Goal: Information Seeking & Learning: Compare options

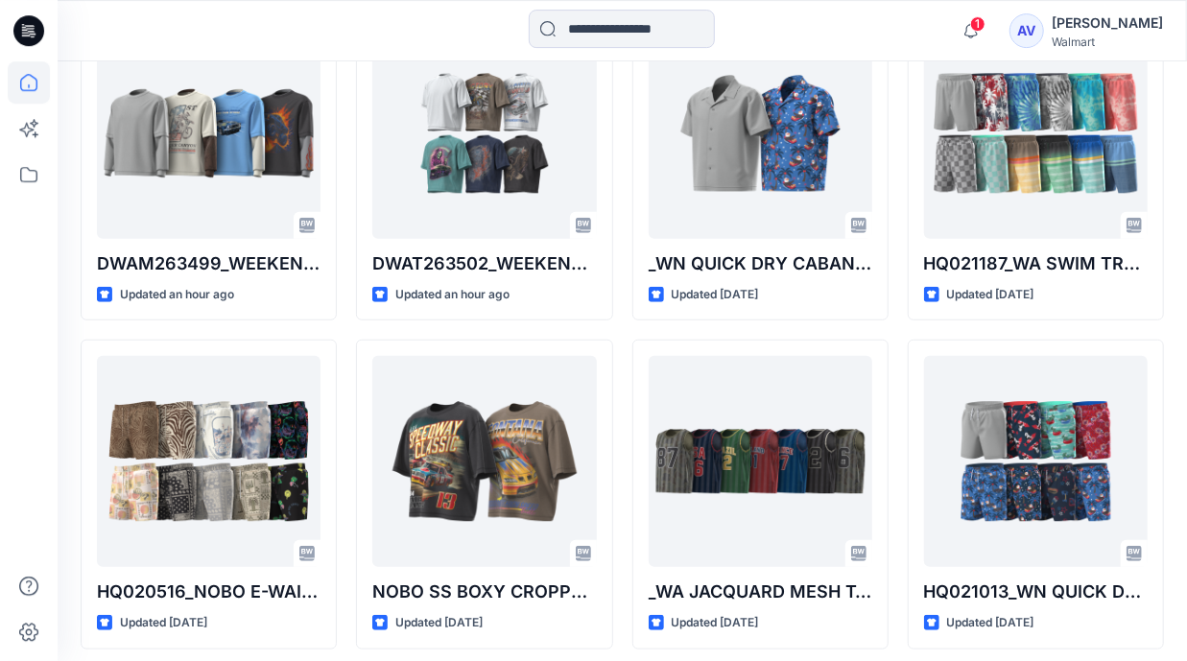
scroll to position [464, 0]
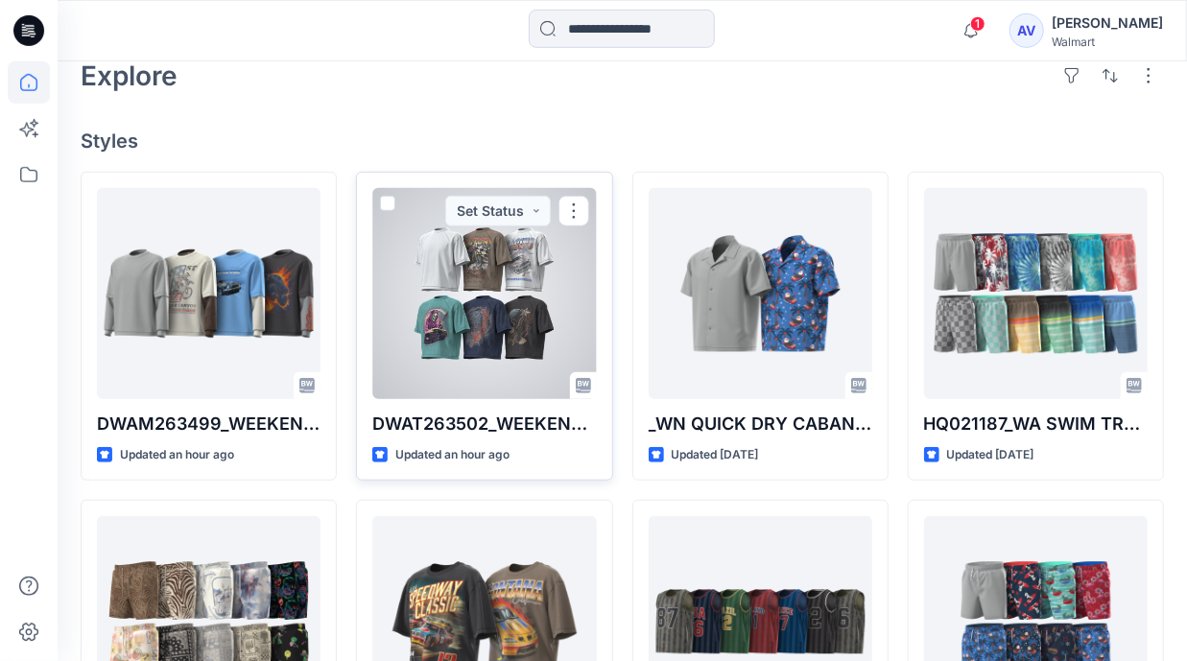
click at [484, 331] on div at bounding box center [484, 293] width 224 height 211
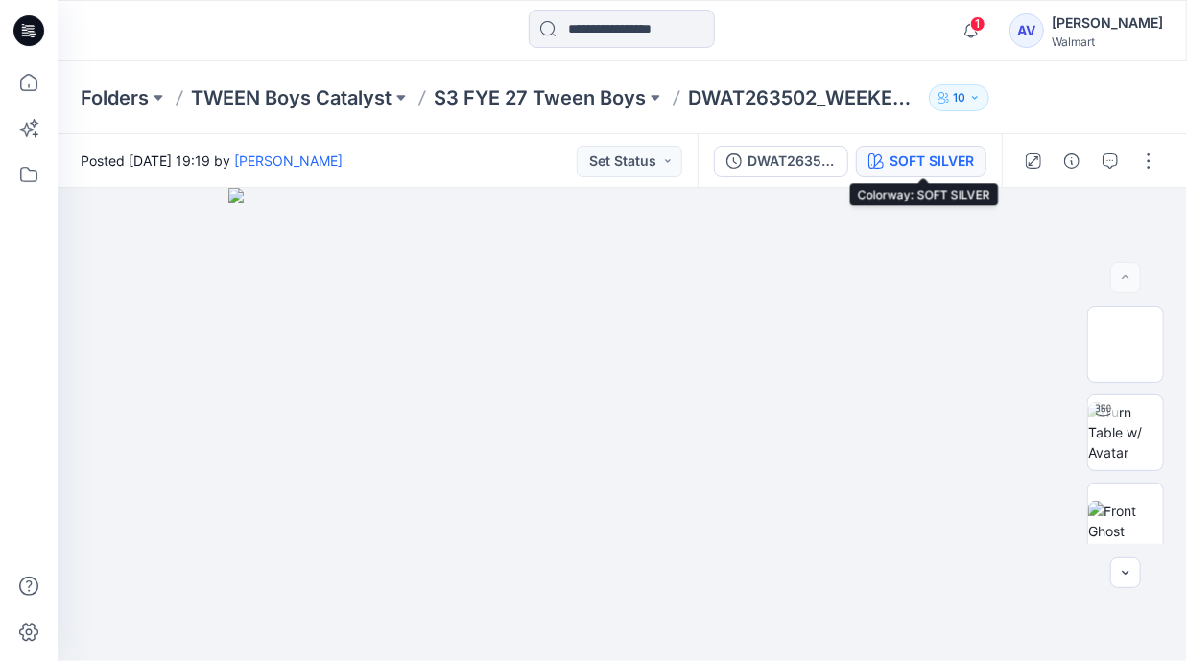
click at [960, 169] on div "SOFT SILVER" at bounding box center [931, 161] width 84 height 21
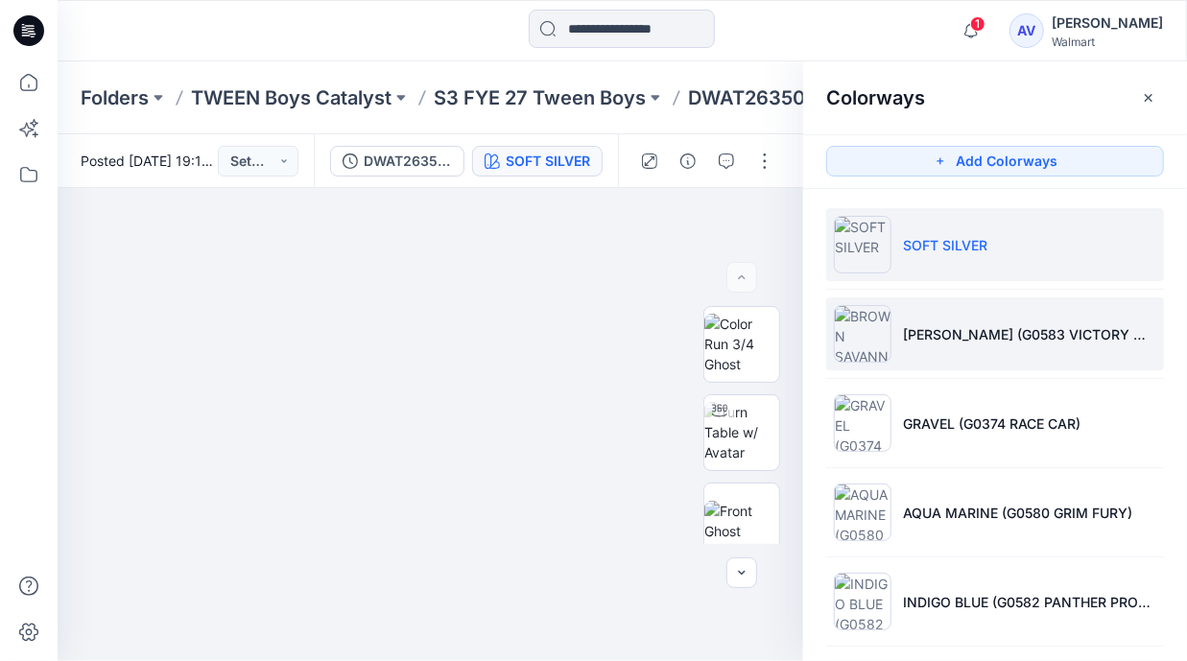
click at [1018, 322] on li "BROWN SAVANNA (G0583 VICTORY MOTO)" at bounding box center [995, 333] width 338 height 73
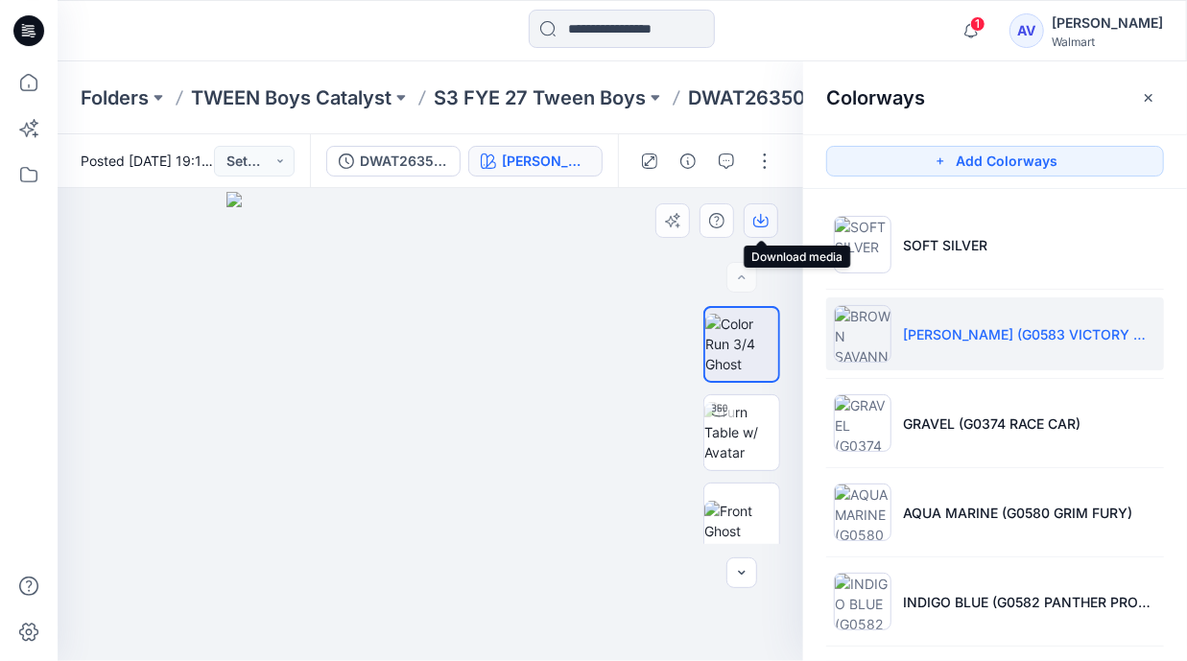
click at [770, 229] on button "button" at bounding box center [760, 220] width 35 height 35
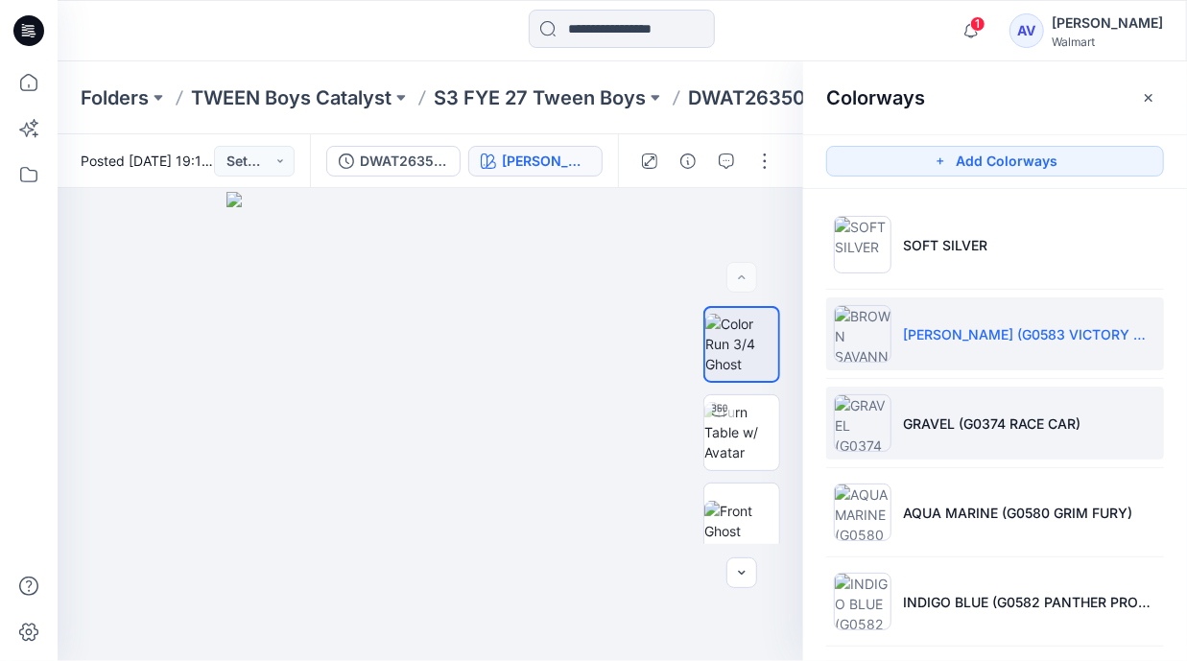
click at [948, 413] on p "GRAVEL (G0374 RACE CAR)" at bounding box center [991, 423] width 177 height 20
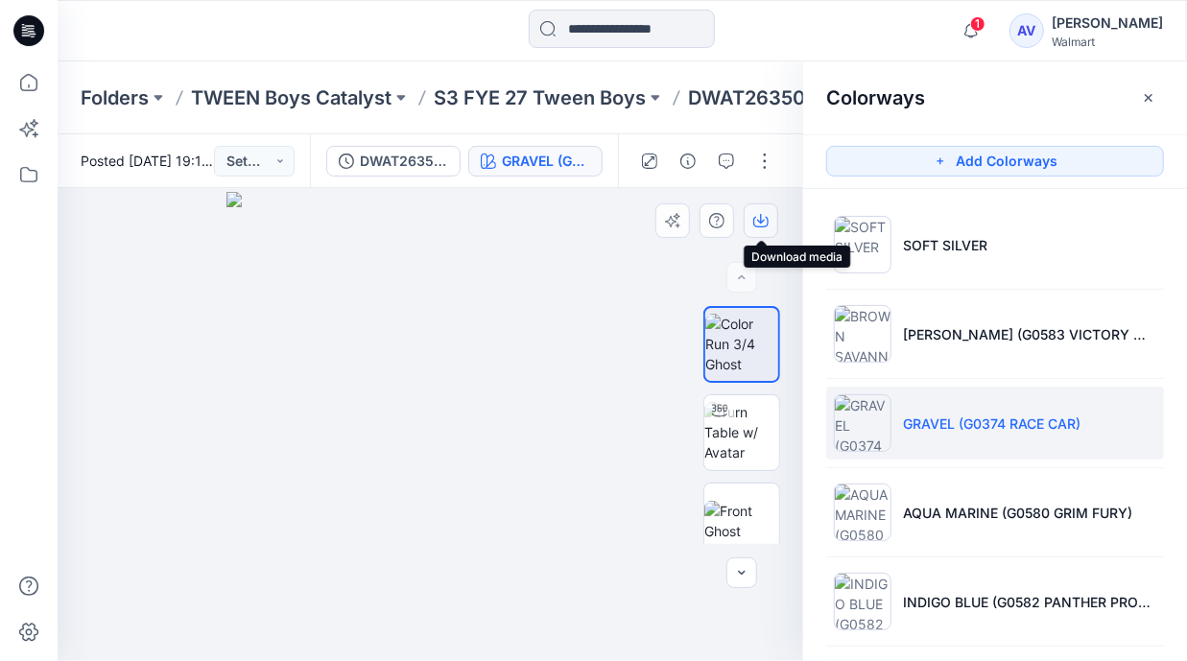
click at [767, 232] on button "button" at bounding box center [760, 220] width 35 height 35
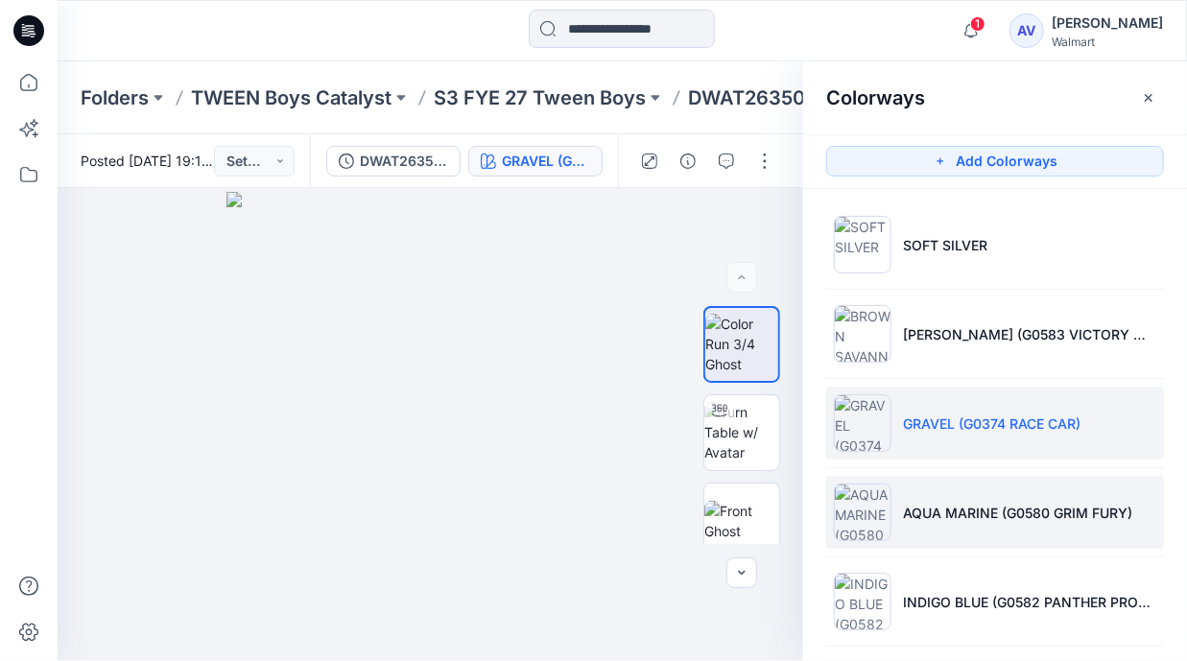
click at [937, 503] on p "AQUA MARINE (G0580 GRIM FURY)" at bounding box center [1017, 513] width 229 height 20
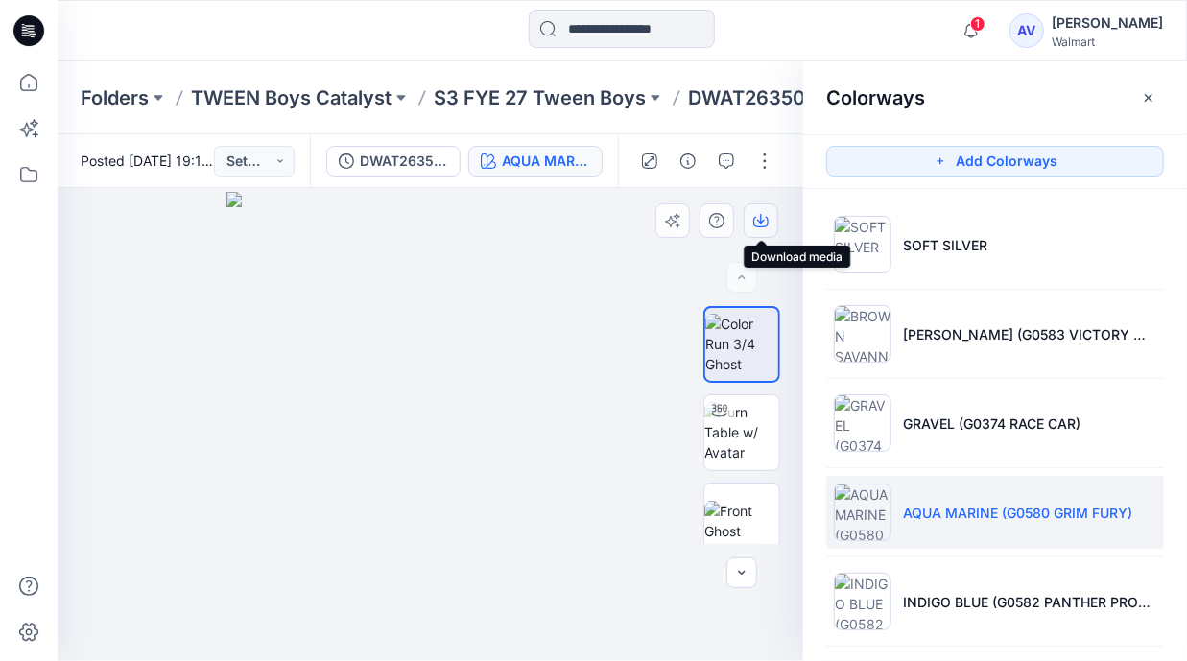
click at [773, 233] on button "button" at bounding box center [760, 220] width 35 height 35
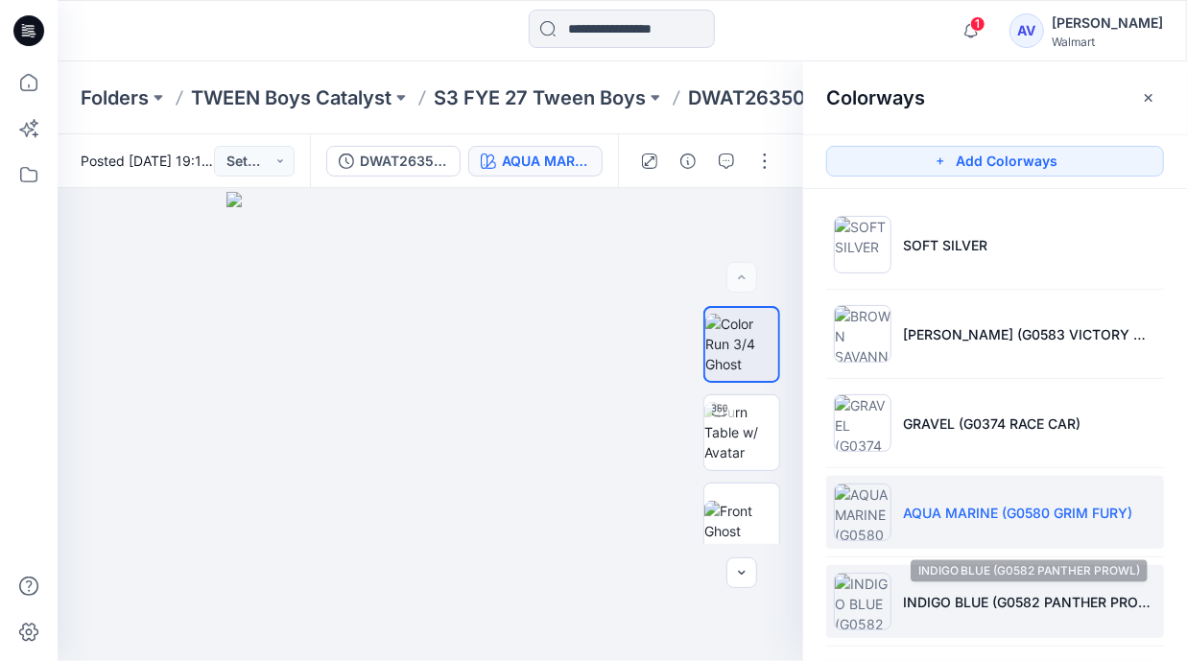
click at [945, 598] on p "INDIGO BLUE (G0582 PANTHER PROWL)" at bounding box center [1029, 602] width 253 height 20
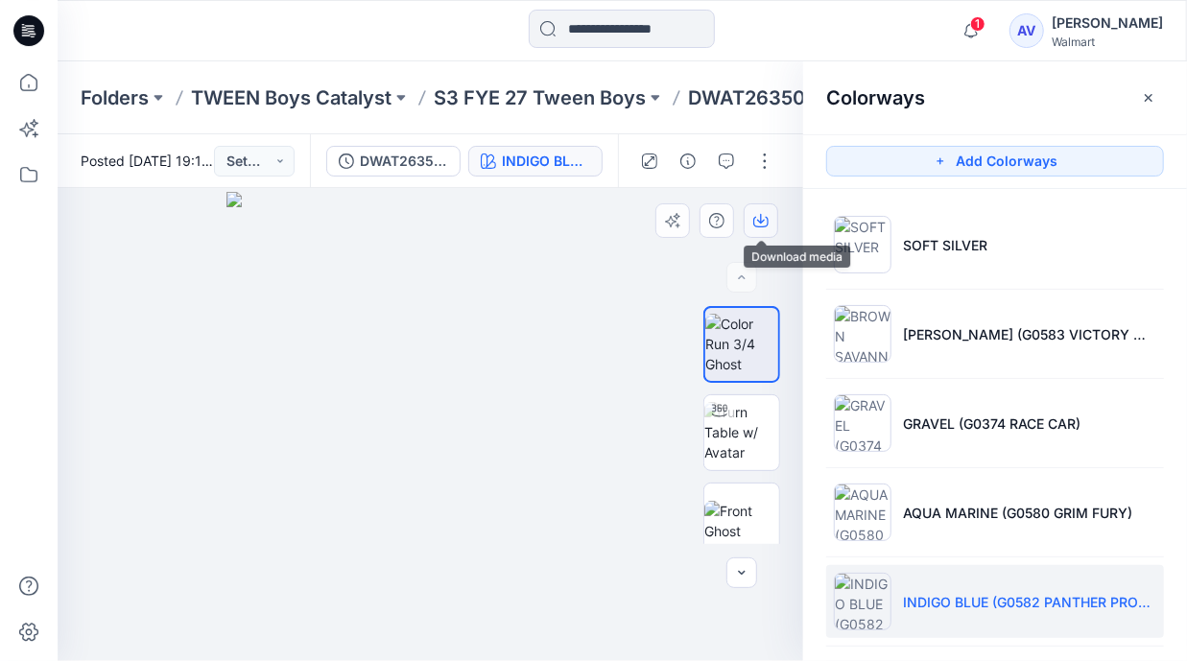
click at [767, 229] on button "button" at bounding box center [760, 220] width 35 height 35
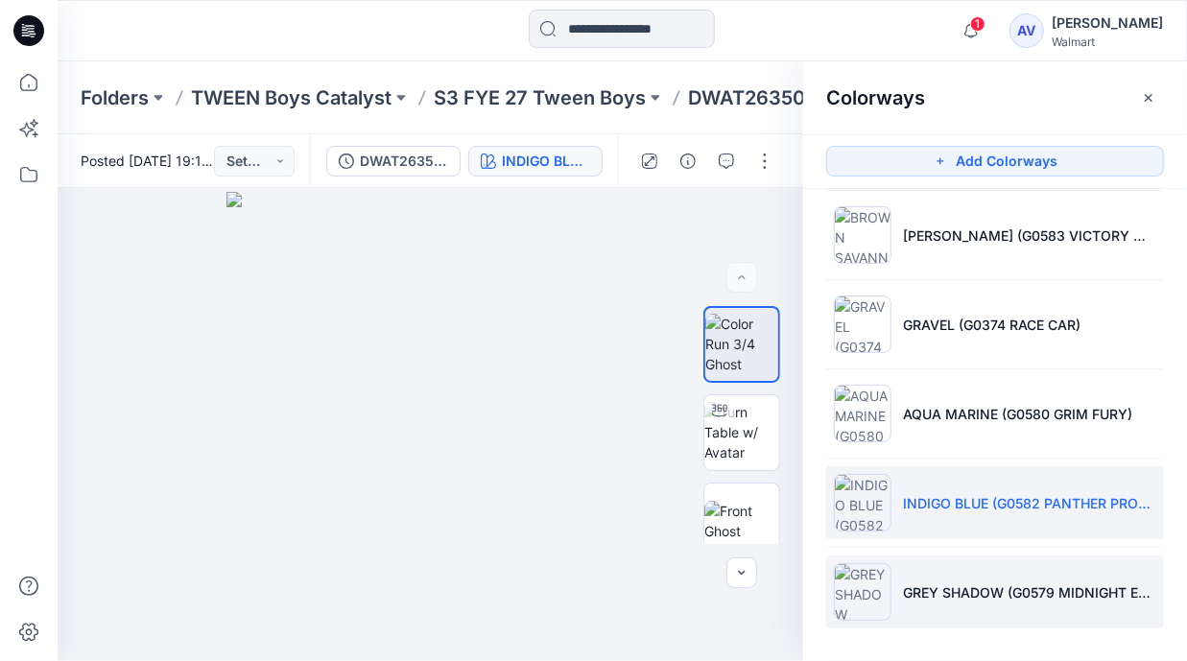
click at [955, 600] on li "GREY SHADOW (G0579 MIDNIGHT EAGLE)" at bounding box center [995, 591] width 338 height 73
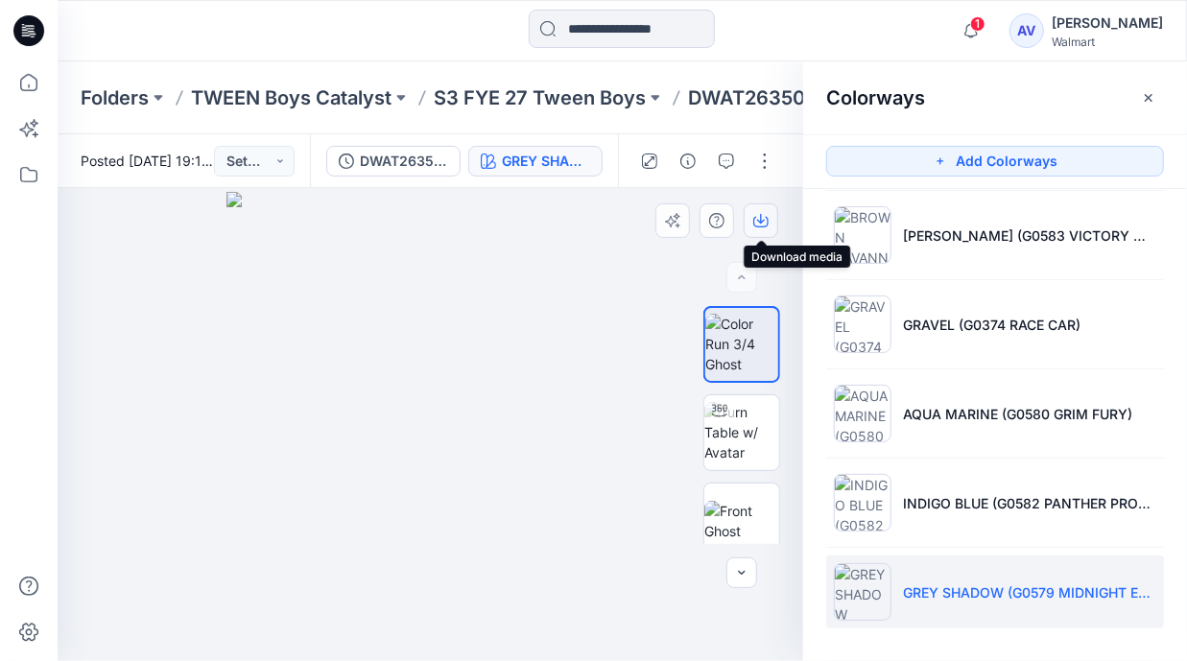
click at [766, 221] on icon "button" at bounding box center [760, 220] width 15 height 15
click at [41, 86] on icon at bounding box center [29, 82] width 42 height 42
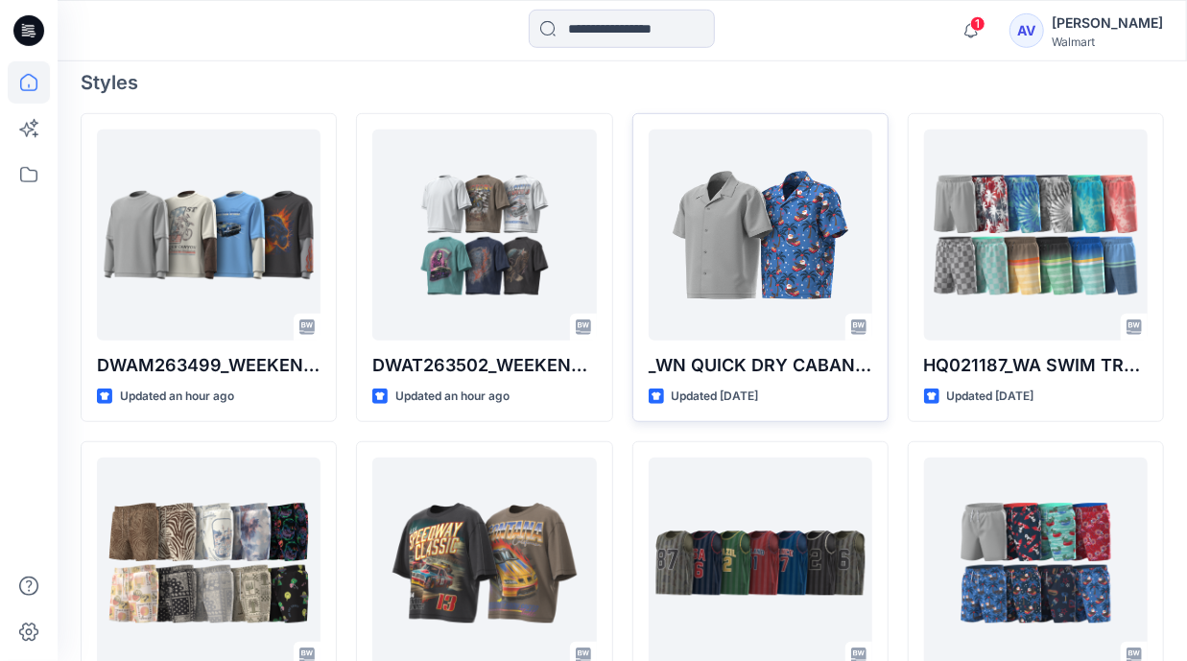
scroll to position [525, 0]
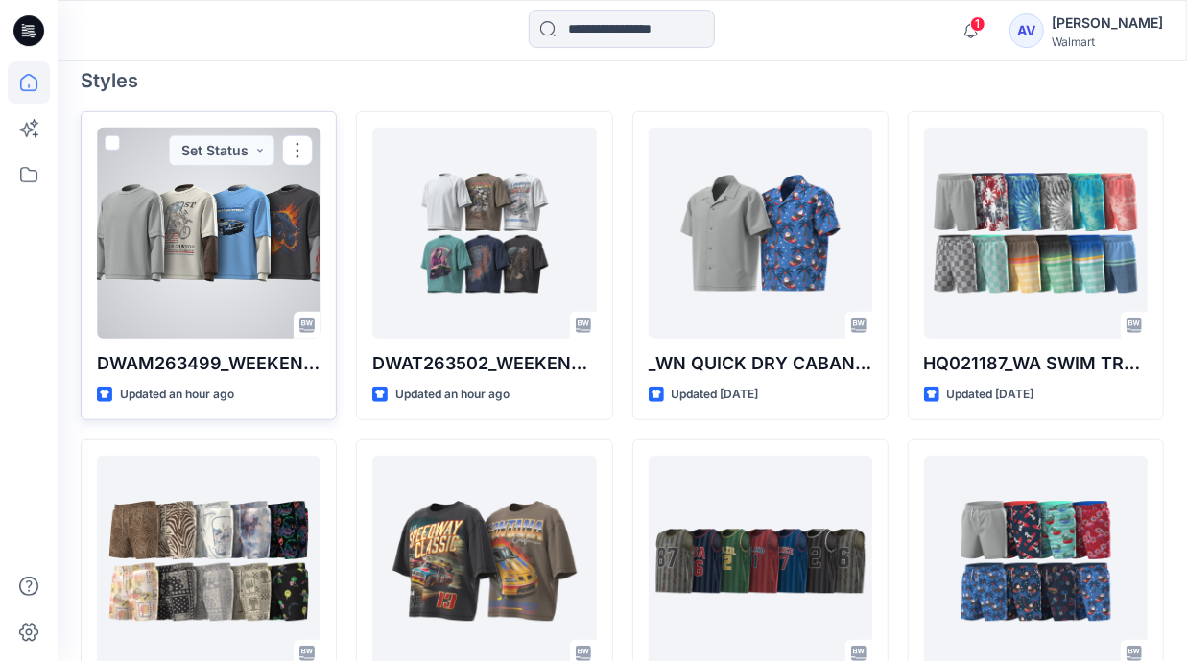
click at [149, 271] on div at bounding box center [209, 233] width 224 height 211
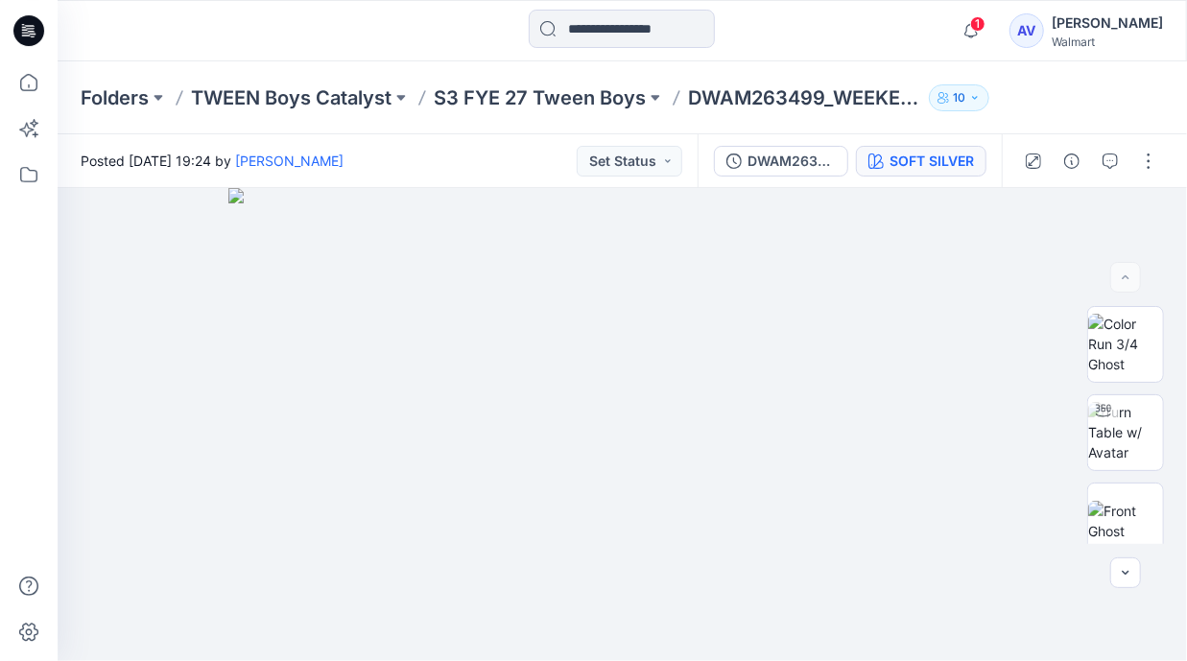
click at [958, 168] on div "SOFT SILVER" at bounding box center [931, 161] width 84 height 21
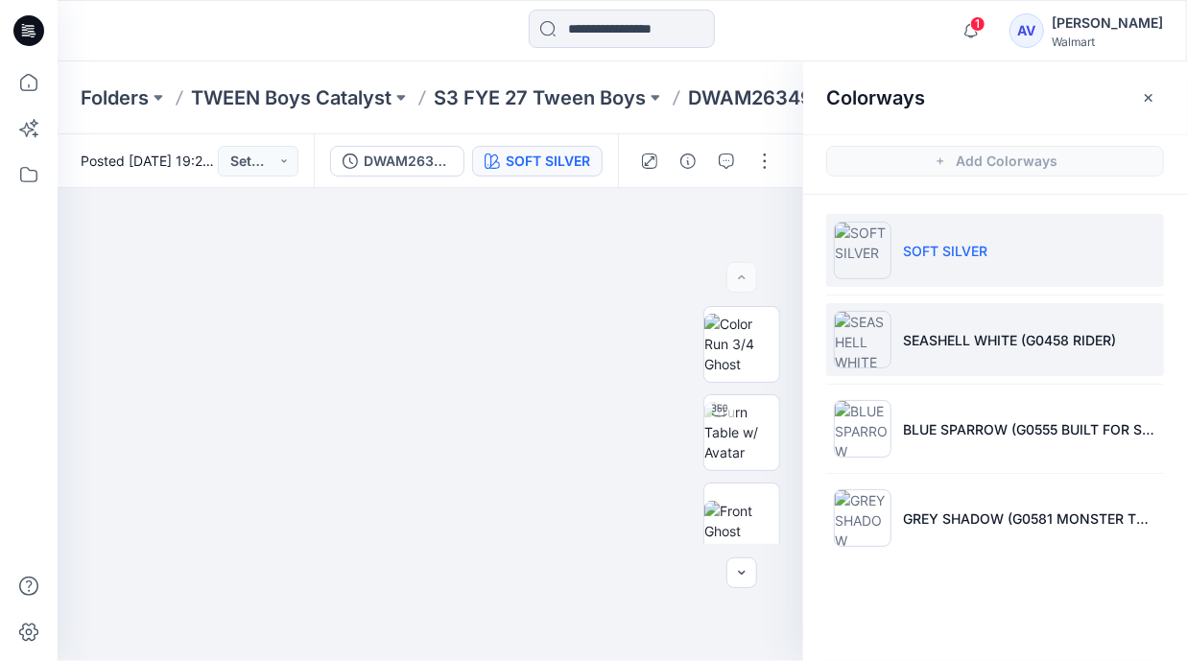
click at [947, 333] on p "SEASHELL WHITE (G0458 RIDER)" at bounding box center [1009, 340] width 213 height 20
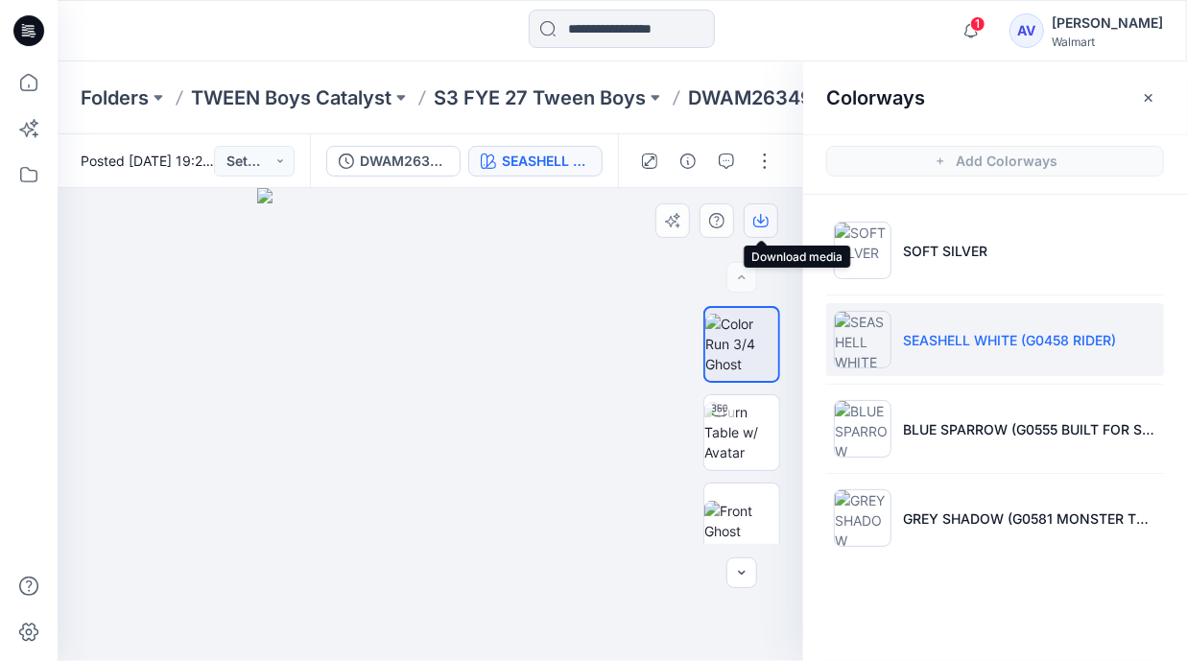
click at [768, 224] on icon "button" at bounding box center [760, 222] width 15 height 11
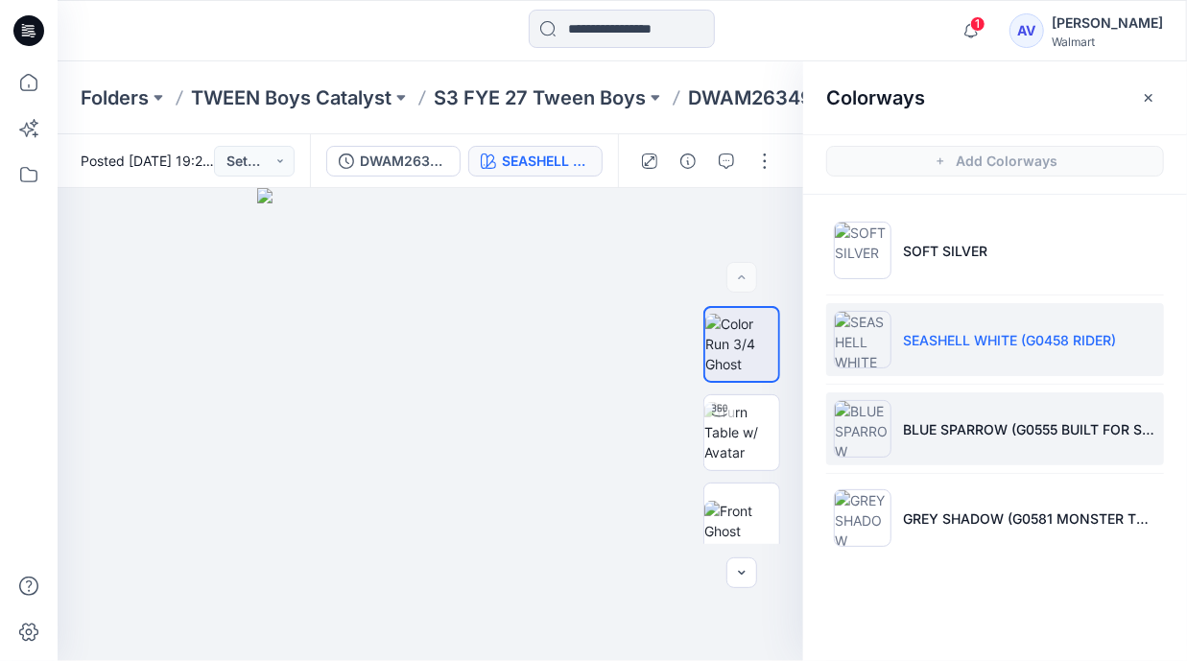
click at [931, 413] on li "BLUE SPARROW (G0555 BUILT FOR SPEED)" at bounding box center [995, 428] width 338 height 73
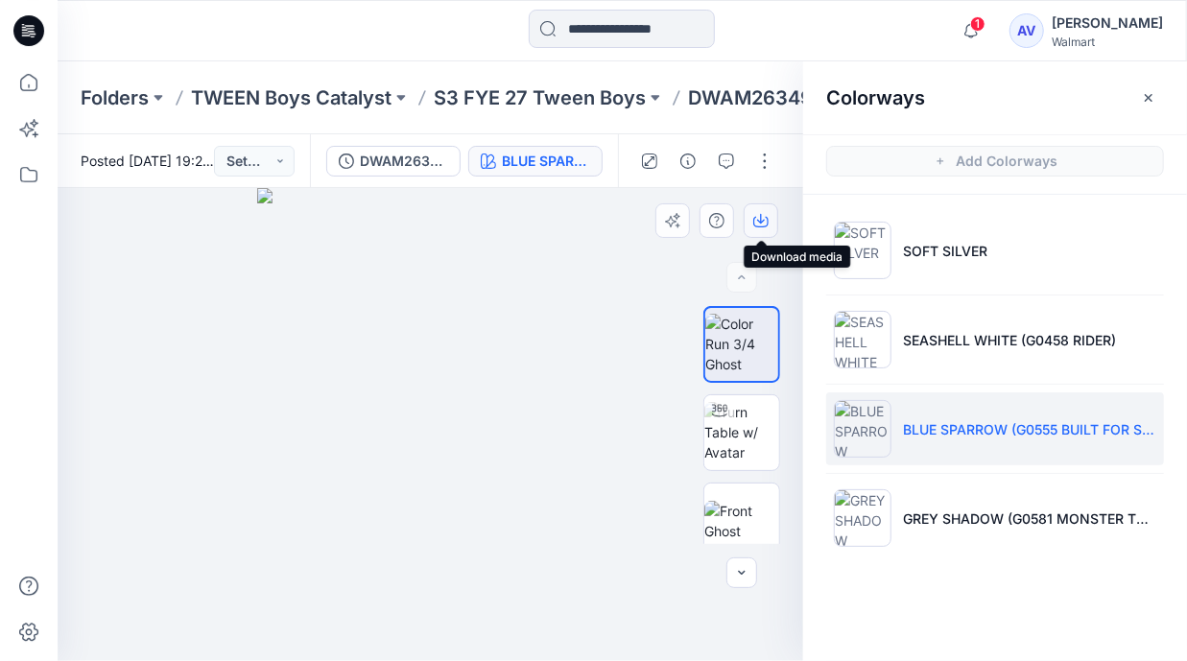
click at [766, 222] on icon "button" at bounding box center [760, 220] width 15 height 15
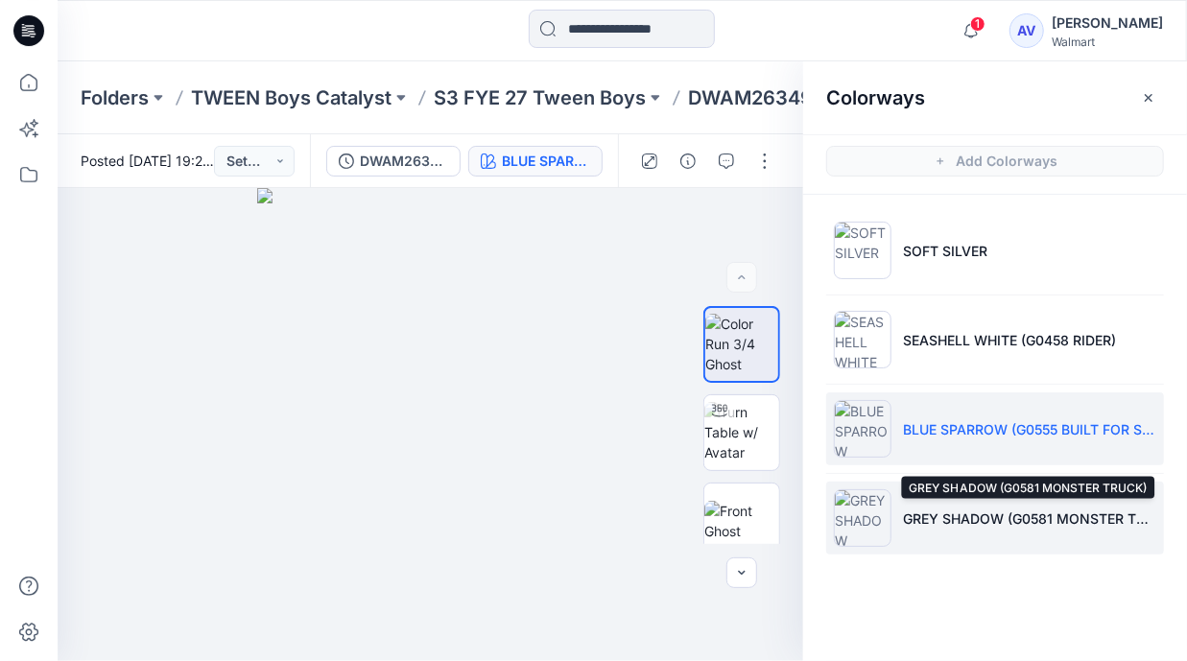
click at [921, 513] on p "GREY SHADOW (G0581 MONSTER TRUCK)" at bounding box center [1029, 518] width 253 height 20
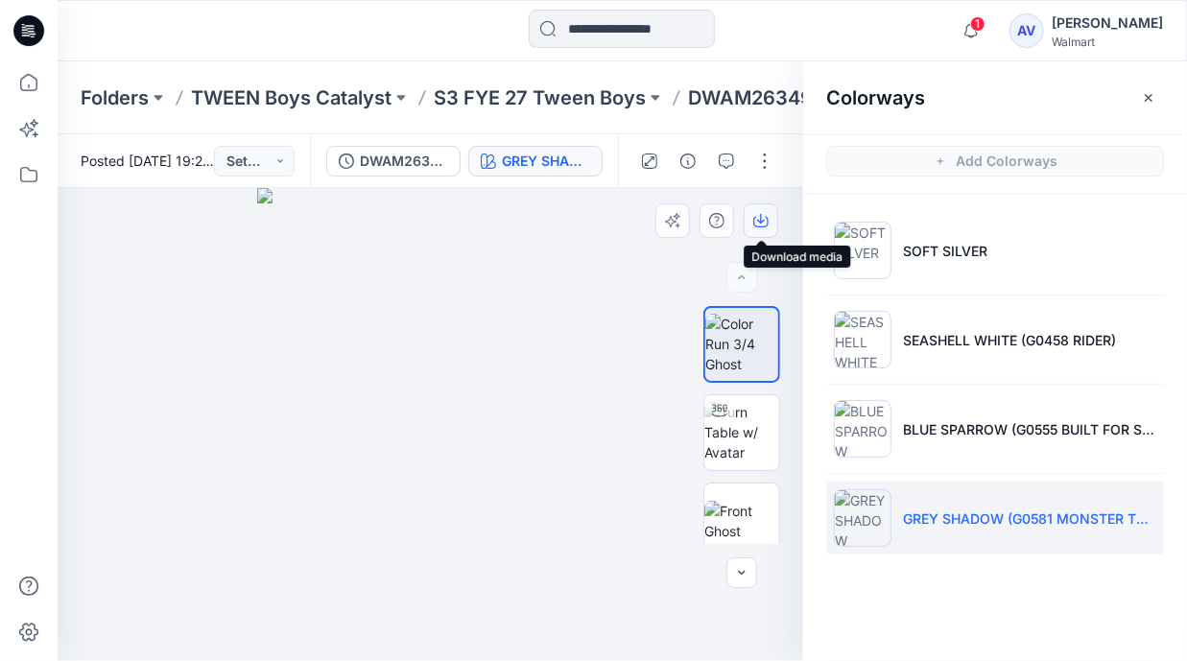
click at [767, 227] on icon "button" at bounding box center [760, 220] width 15 height 15
click at [28, 88] on icon at bounding box center [29, 82] width 42 height 42
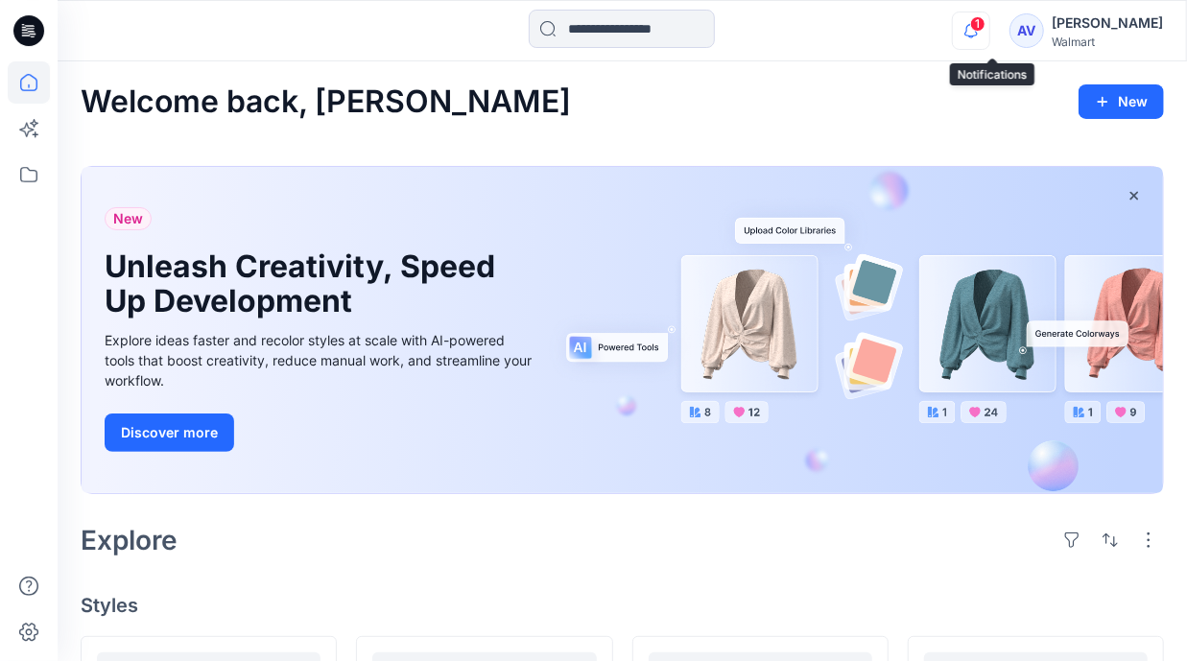
click at [989, 36] on icon "button" at bounding box center [971, 31] width 36 height 38
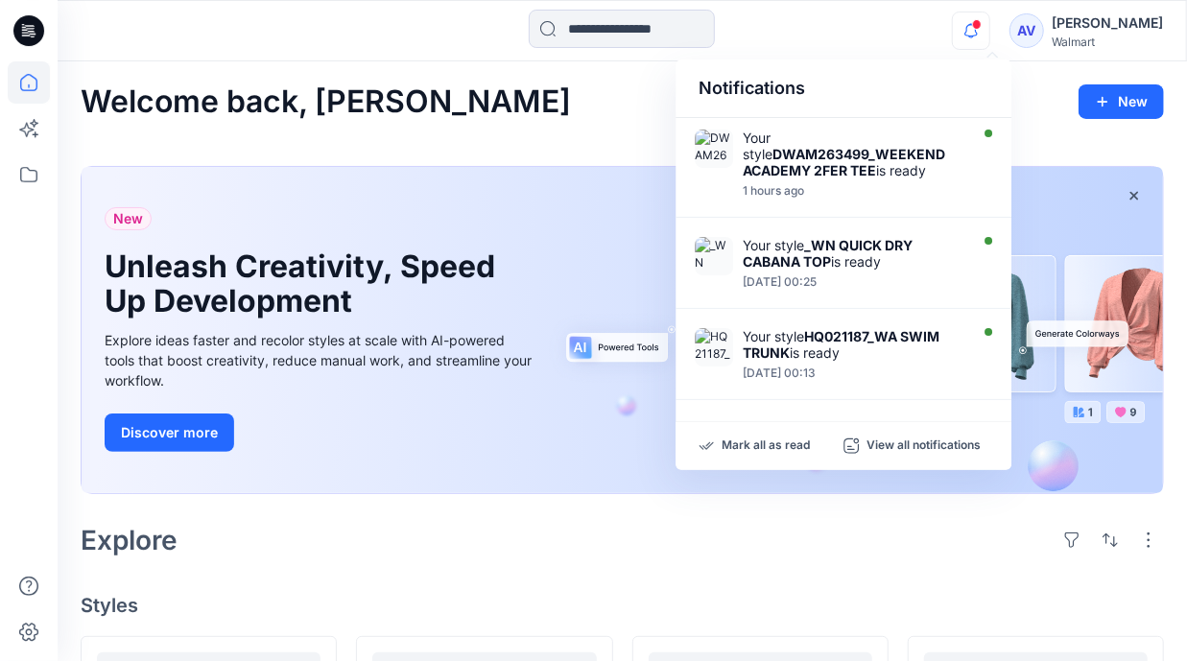
click at [727, 437] on div "Mark all as read View all notifications" at bounding box center [843, 446] width 336 height 48
click at [720, 447] on div "Mark all as read" at bounding box center [770, 445] width 145 height 17
click at [754, 444] on p "Mark all as read" at bounding box center [765, 445] width 88 height 17
click at [753, 446] on p "Mark all as read" at bounding box center [765, 445] width 88 height 17
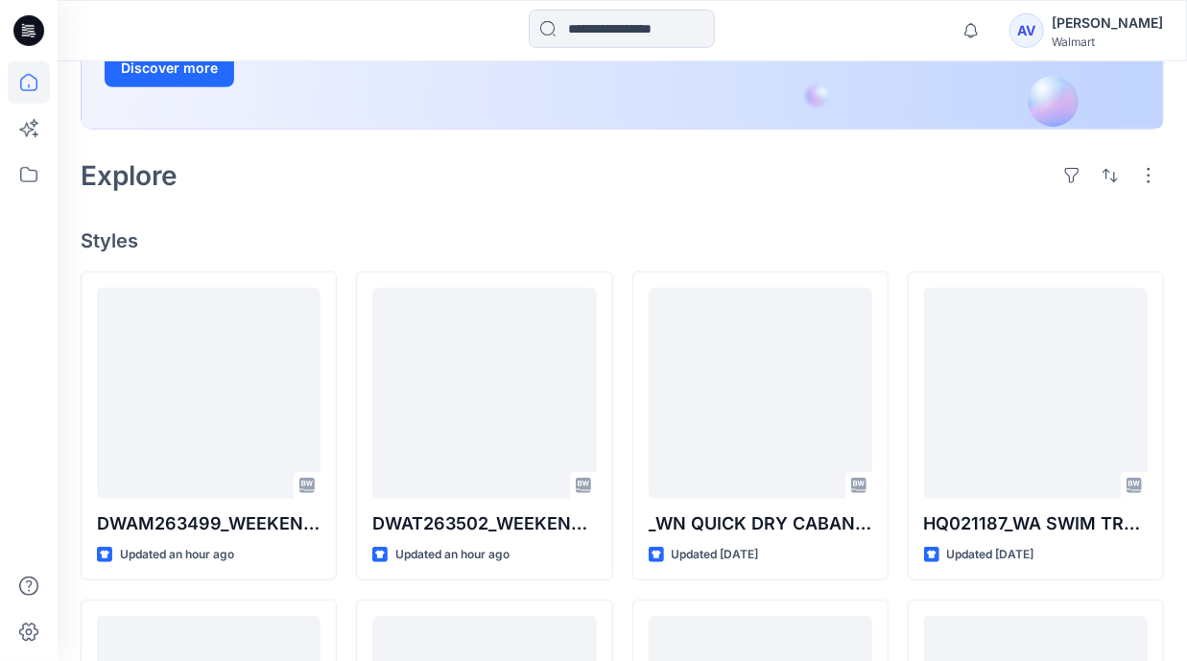
scroll to position [367, 0]
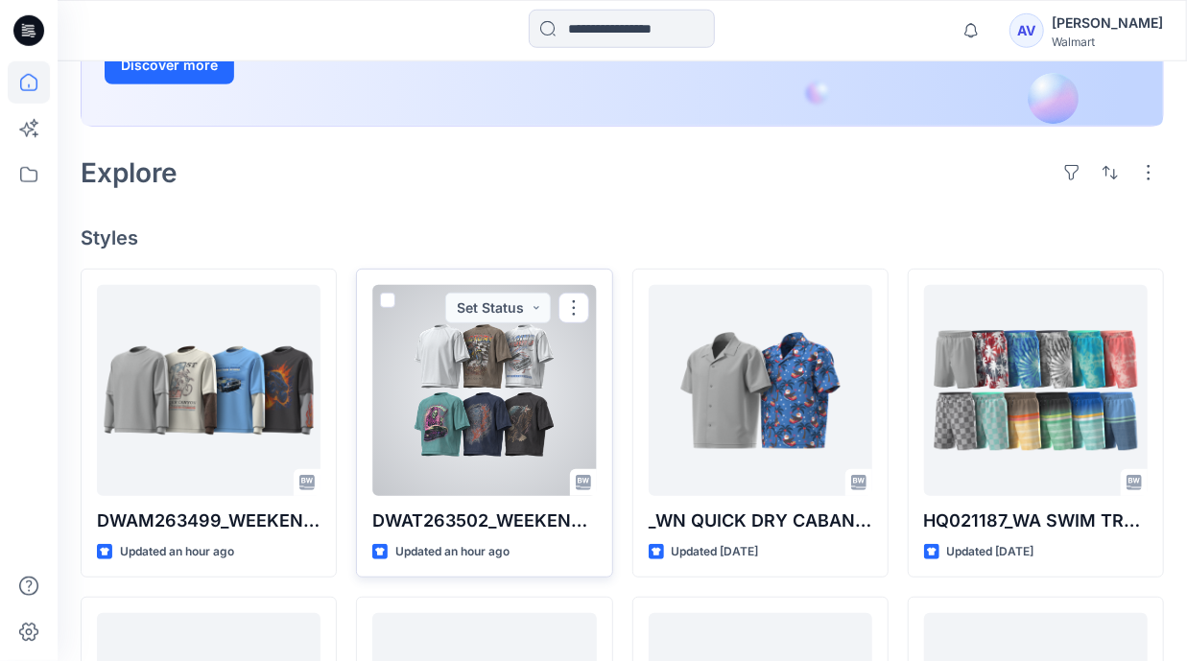
click at [483, 389] on div at bounding box center [484, 390] width 224 height 211
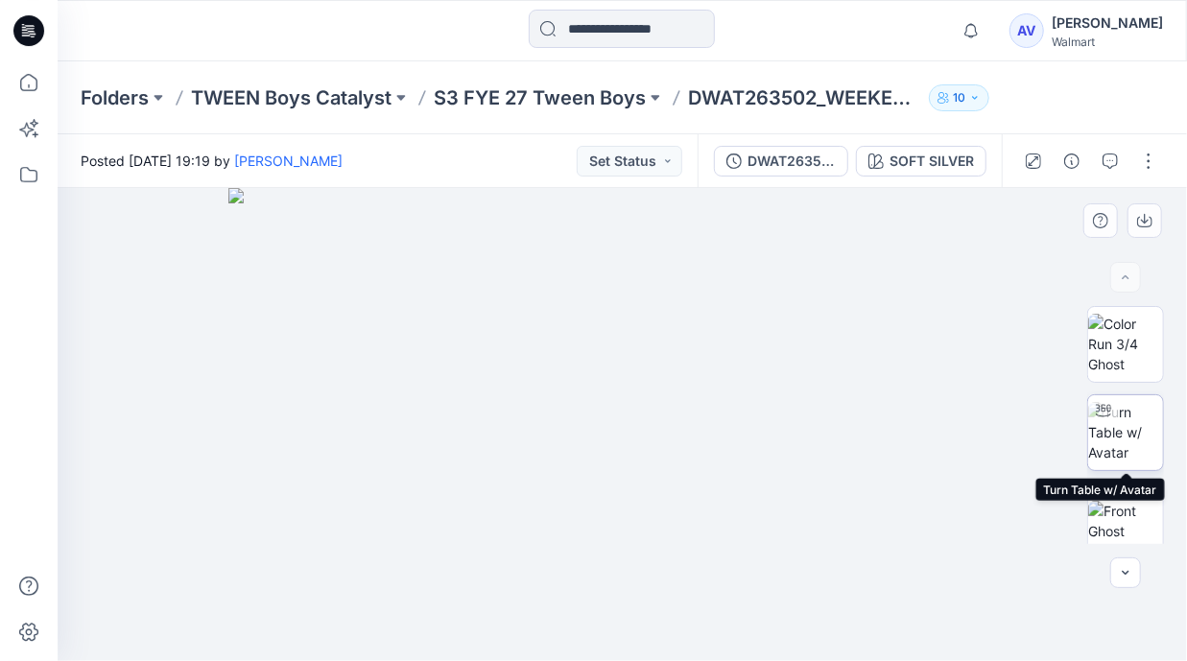
click at [1139, 444] on img at bounding box center [1125, 432] width 75 height 60
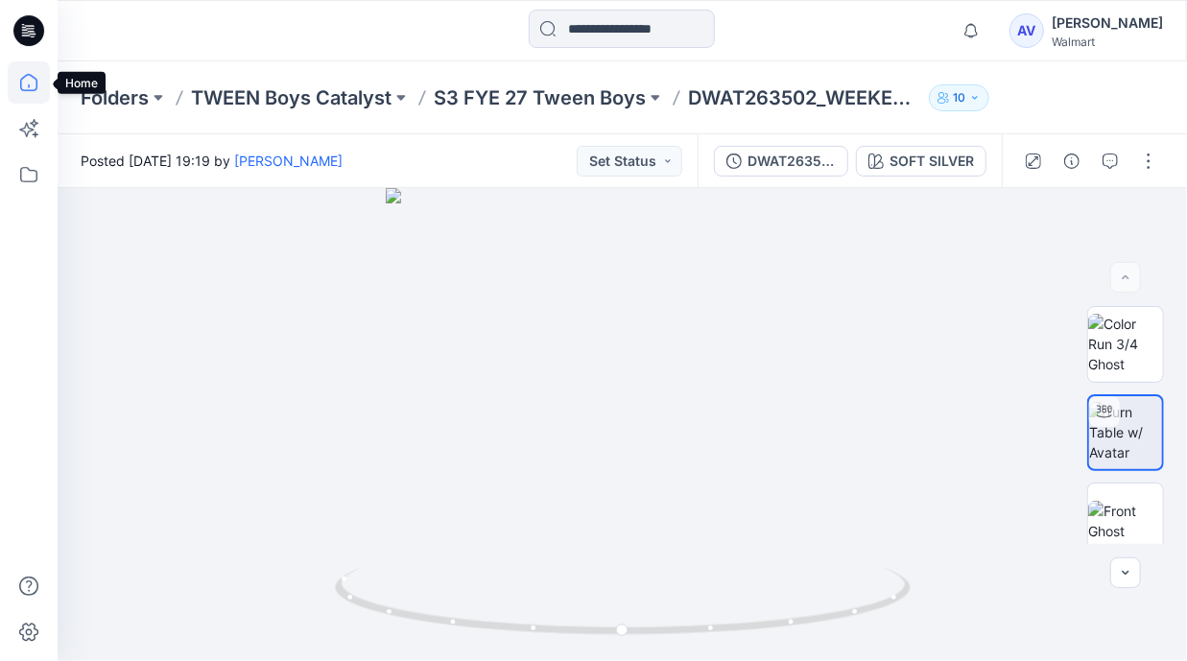
click at [27, 82] on icon at bounding box center [29, 82] width 42 height 42
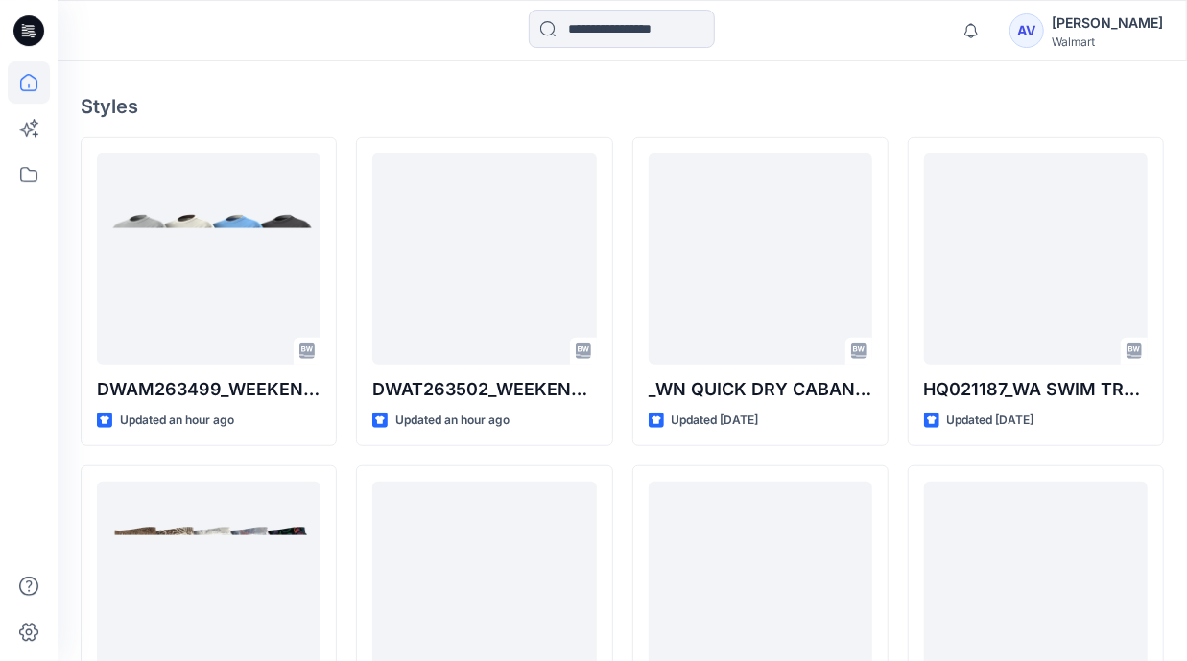
scroll to position [500, 0]
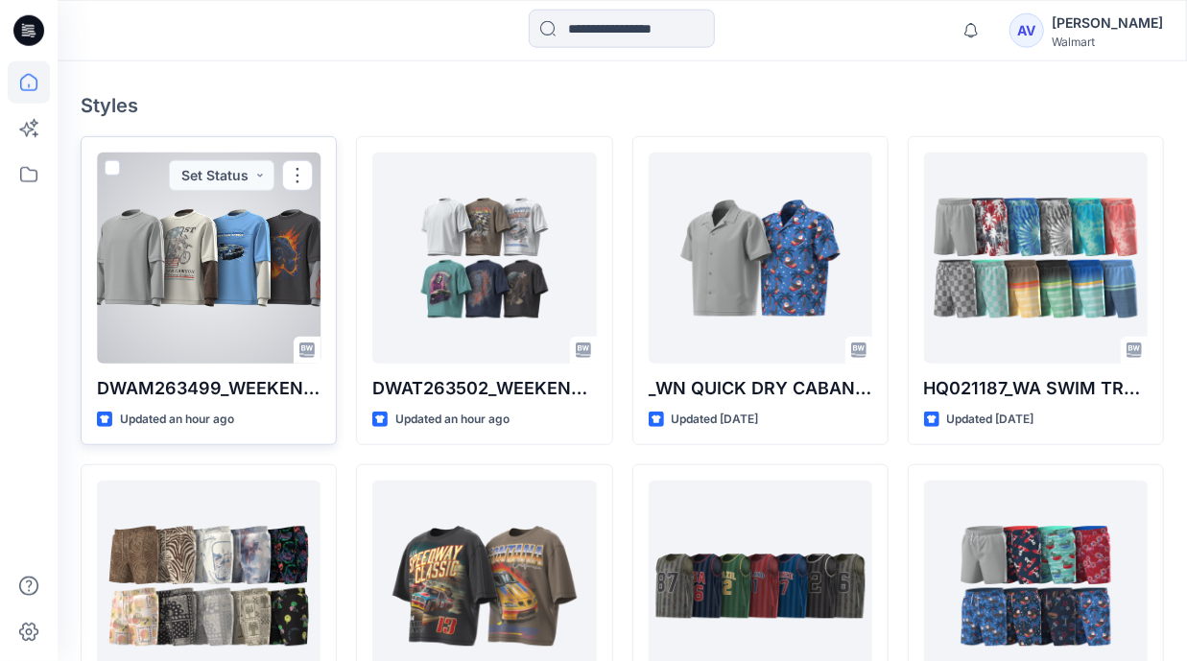
click at [197, 286] on div at bounding box center [209, 258] width 224 height 211
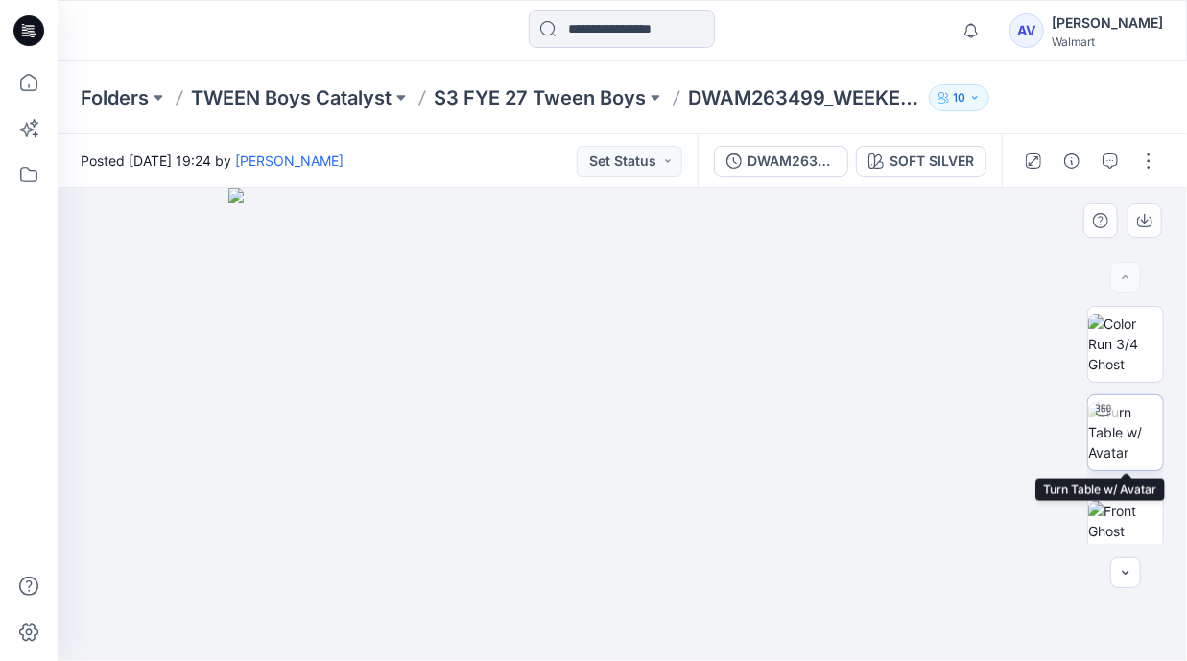
click at [1118, 433] on img at bounding box center [1125, 432] width 75 height 60
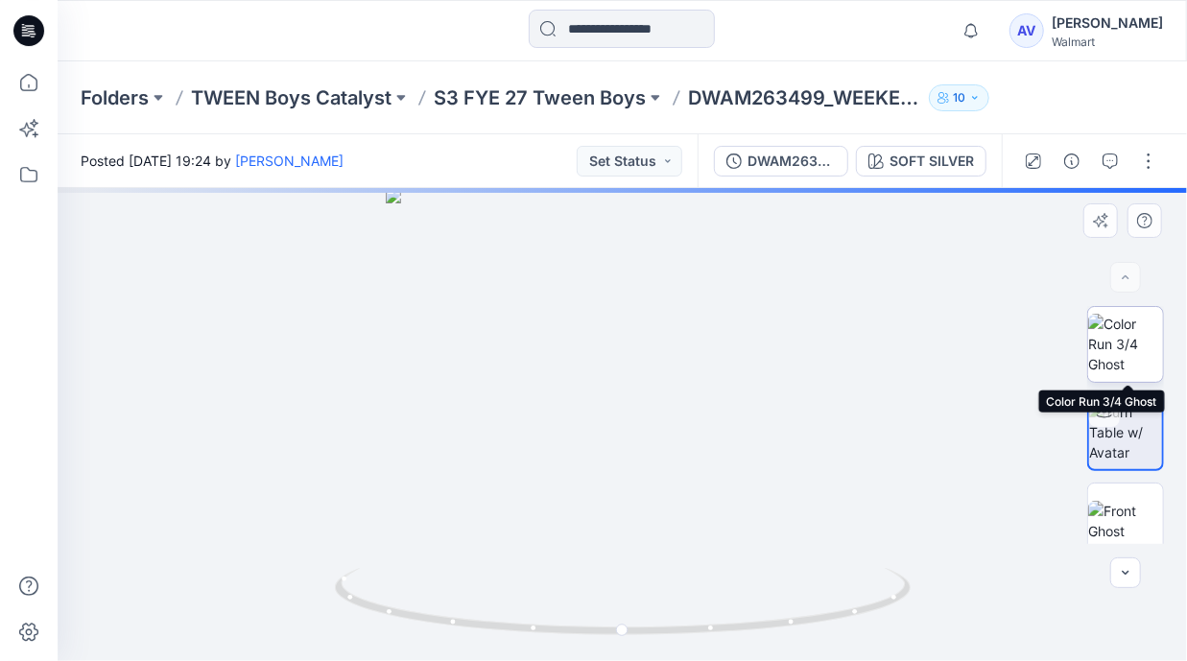
click at [1134, 346] on img at bounding box center [1125, 344] width 75 height 60
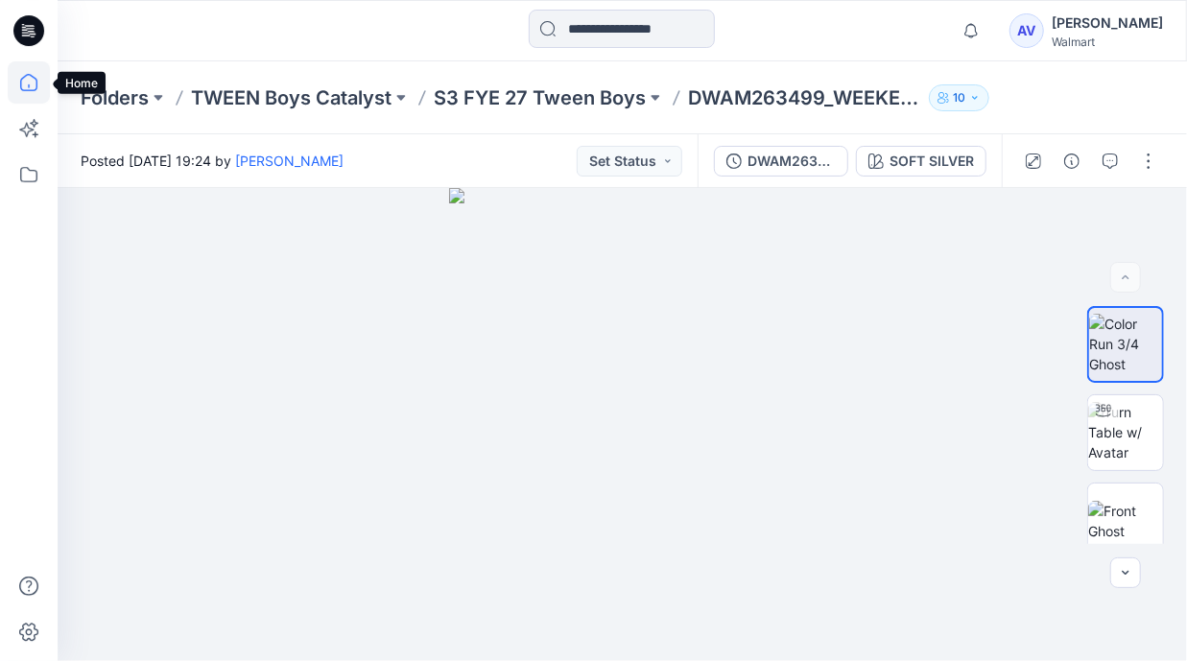
click at [24, 85] on icon at bounding box center [29, 82] width 42 height 42
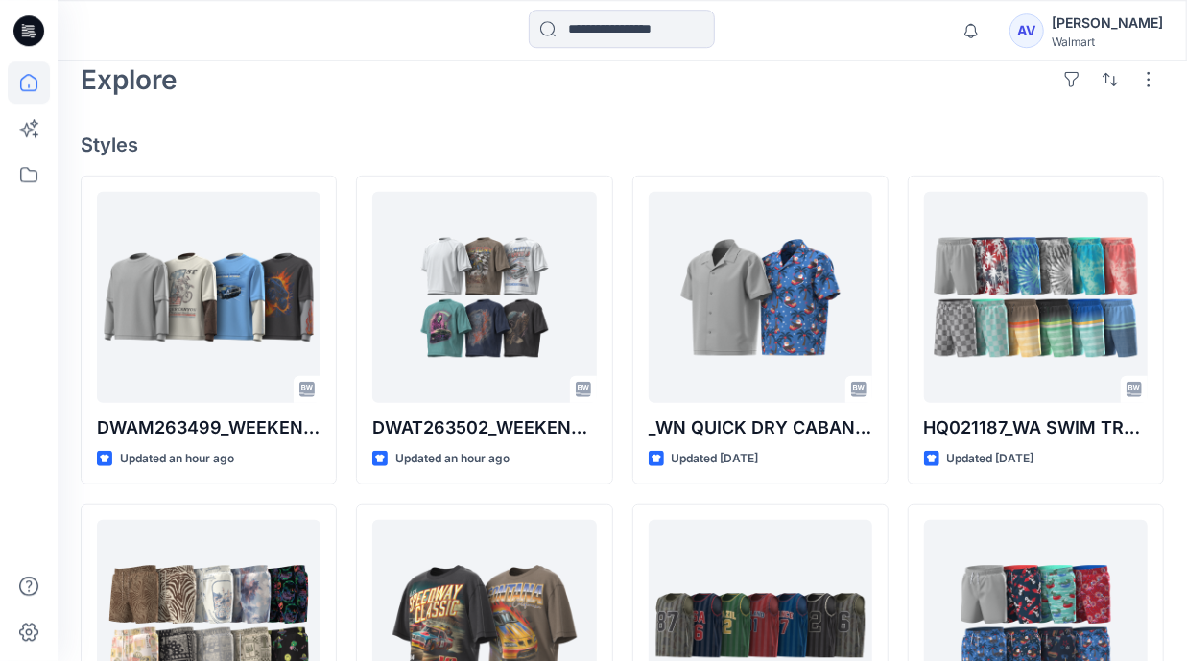
scroll to position [499, 0]
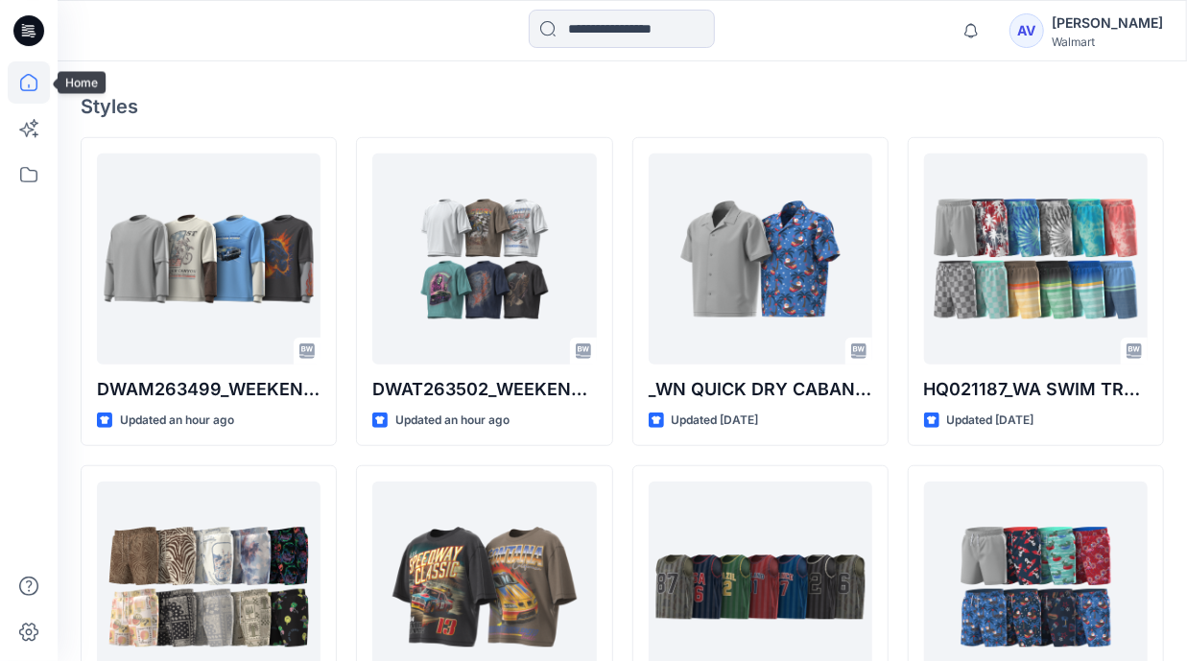
click at [31, 87] on icon at bounding box center [29, 82] width 42 height 42
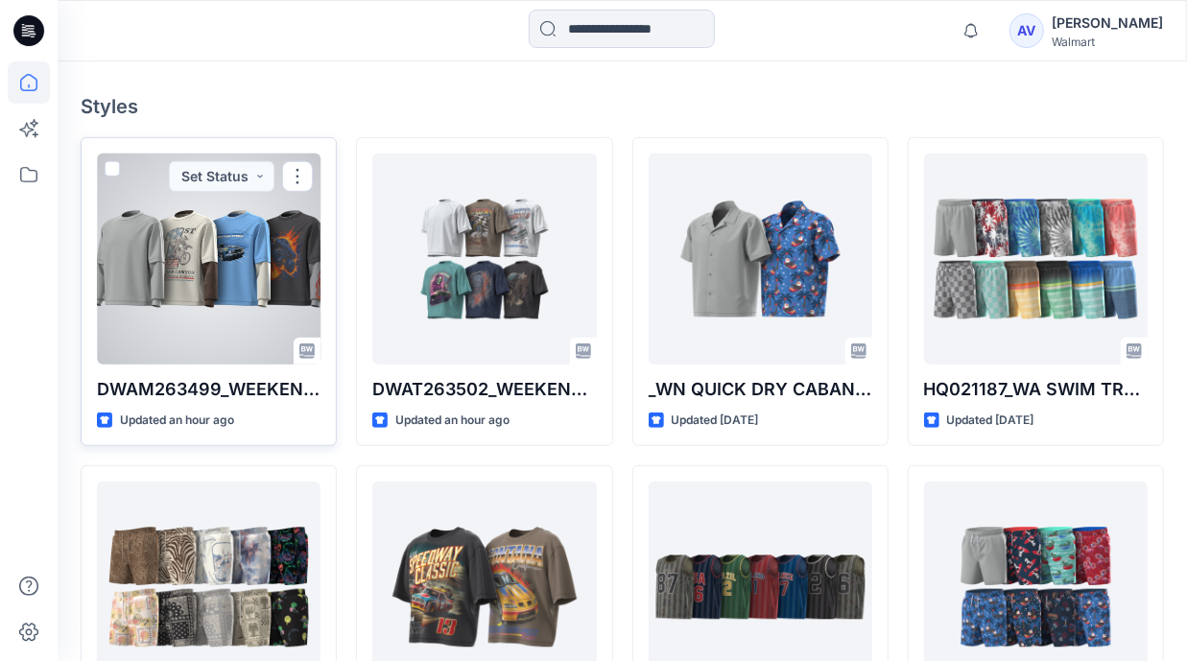
click at [263, 243] on div at bounding box center [209, 258] width 224 height 211
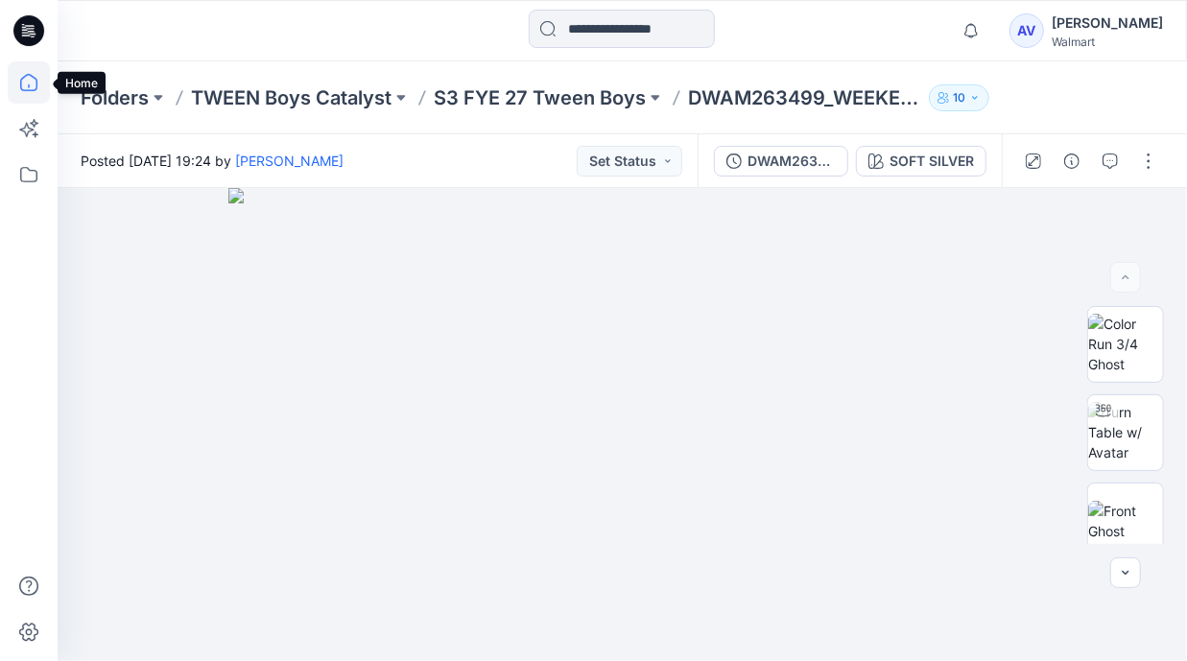
click at [20, 84] on icon at bounding box center [29, 82] width 42 height 42
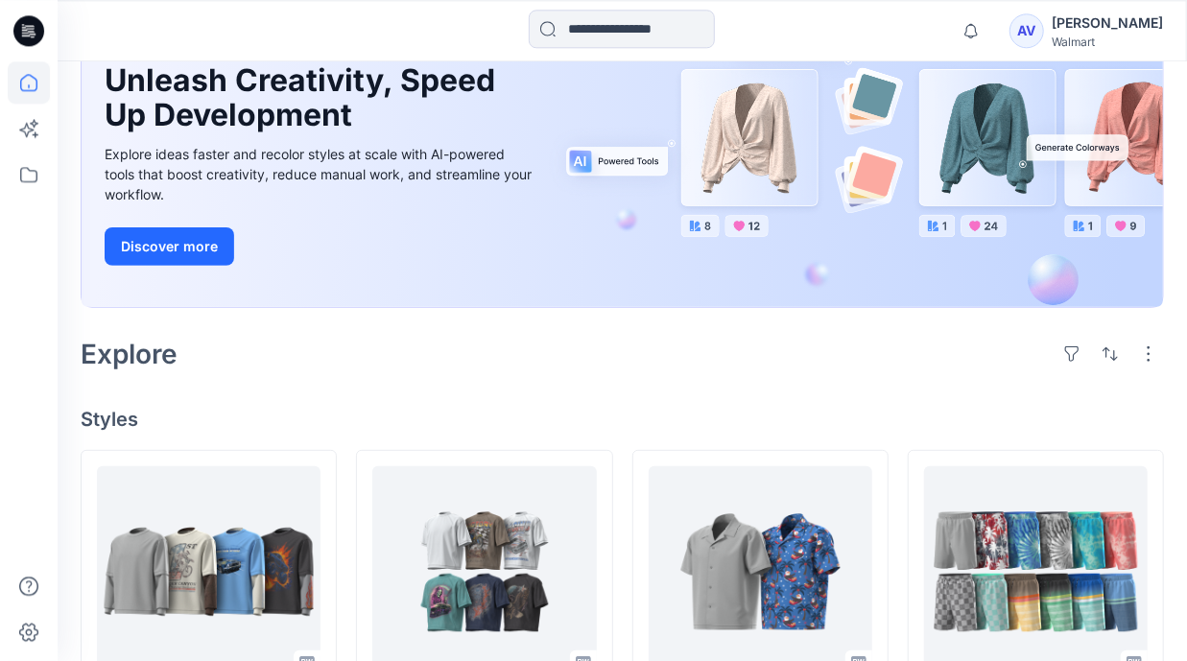
scroll to position [351, 0]
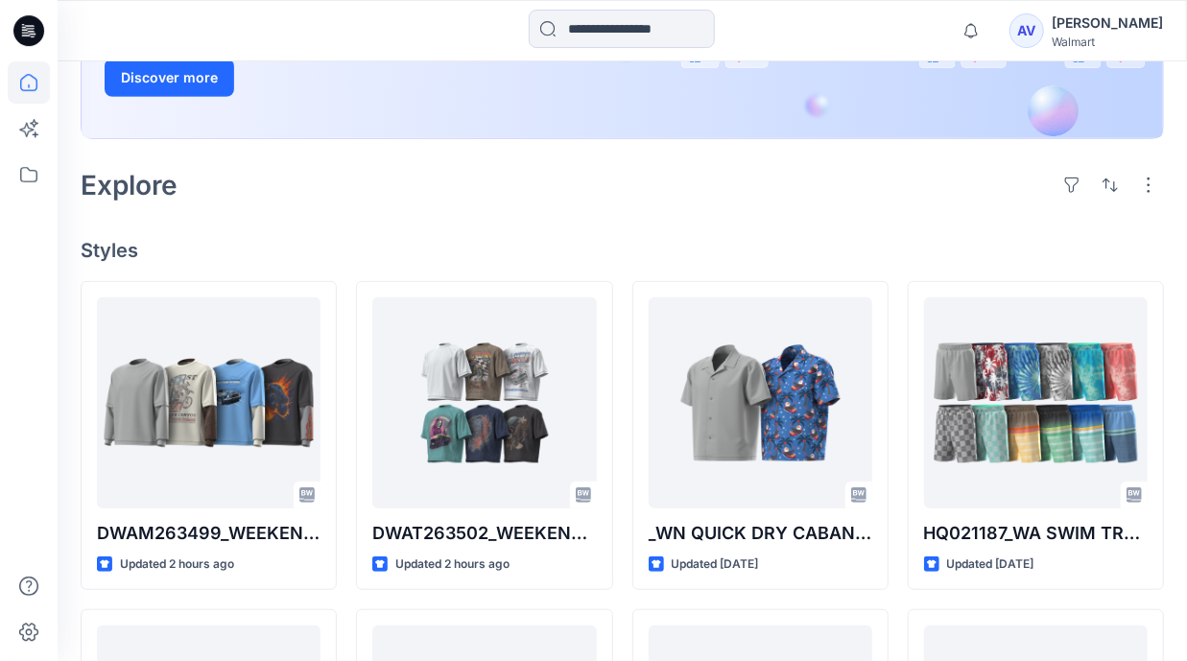
scroll to position [546, 0]
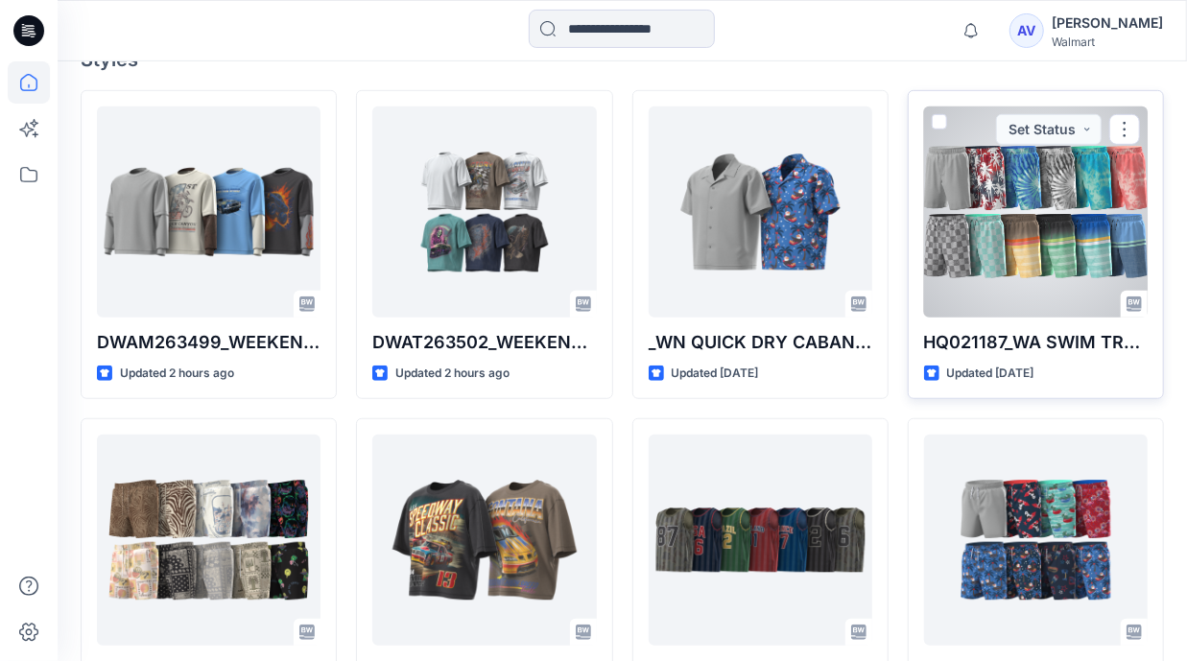
click at [1061, 259] on div at bounding box center [1036, 211] width 224 height 211
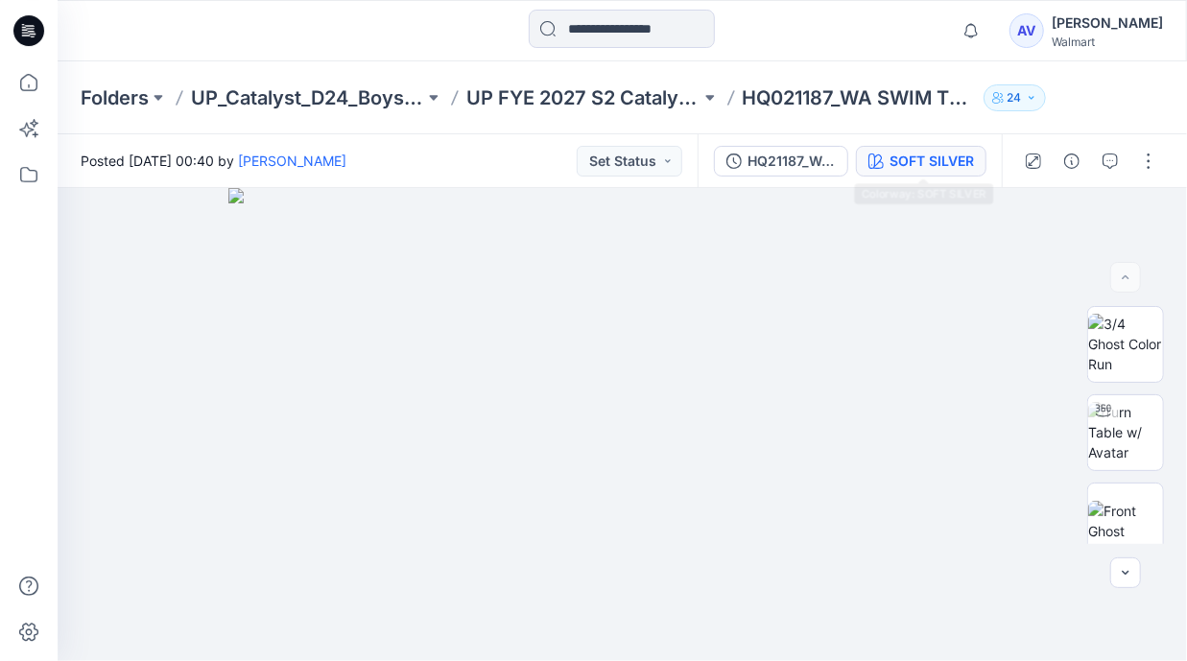
click at [899, 165] on div "SOFT SILVER" at bounding box center [931, 161] width 84 height 21
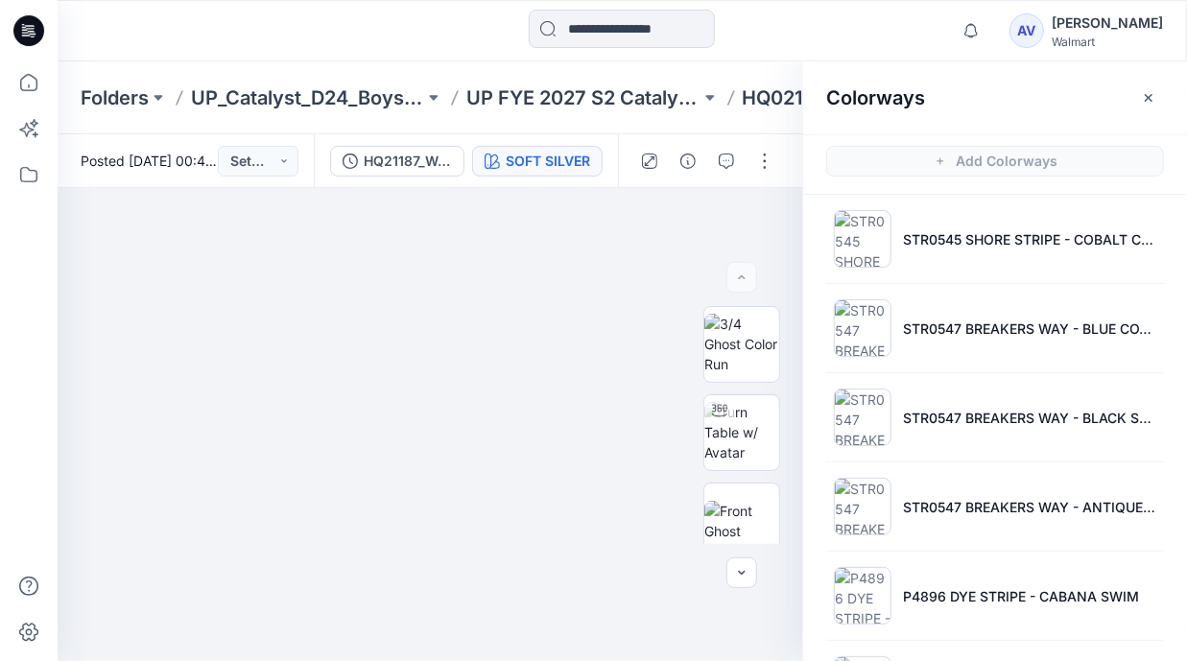
scroll to position [1255, 0]
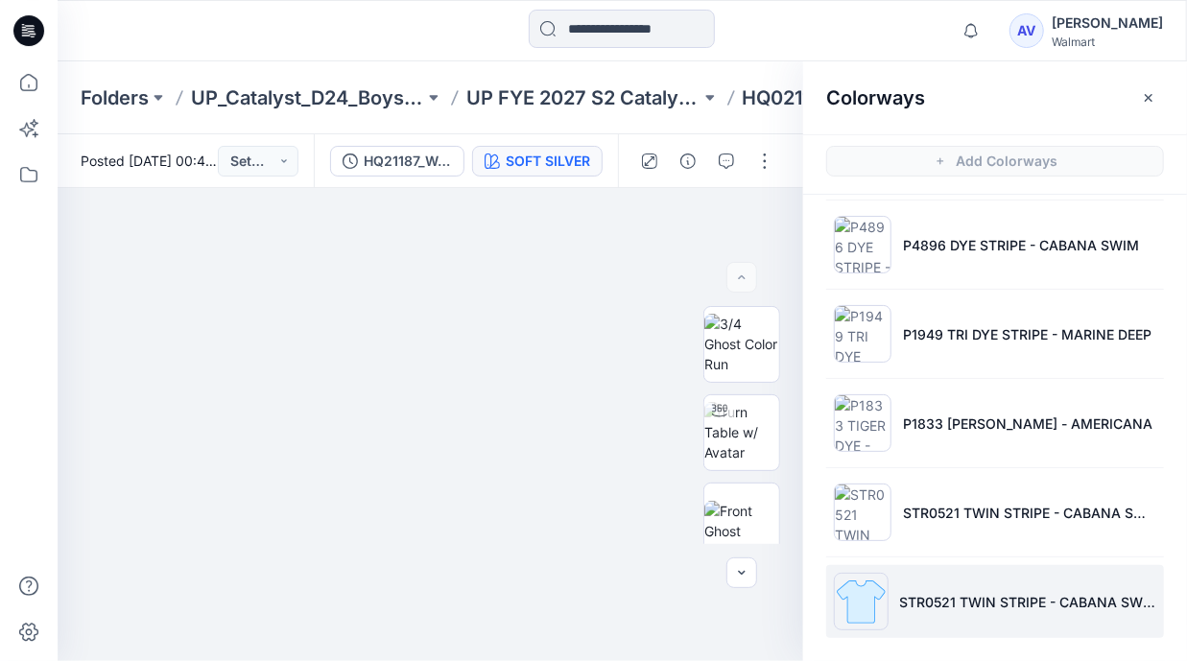
click at [1062, 580] on li "STR0521 TWIN STRIPE - CABANA SWIM 2" at bounding box center [995, 601] width 338 height 73
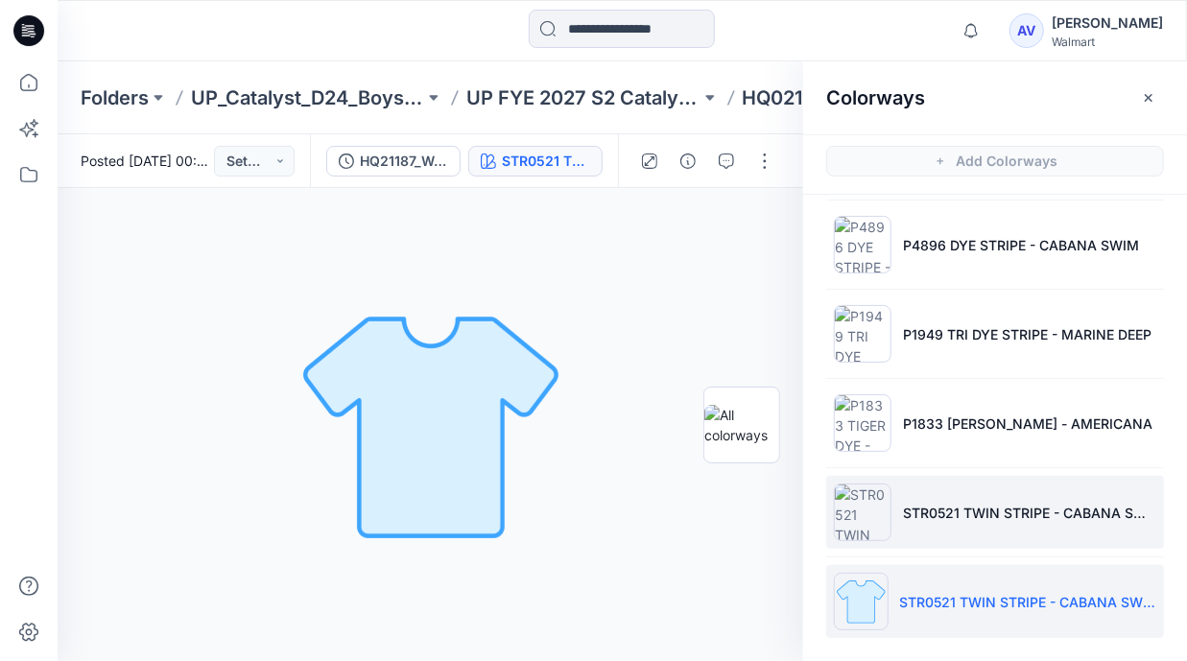
click at [975, 496] on li "STR0521 TWIN STRIPE - CABANA SWIM" at bounding box center [995, 512] width 338 height 73
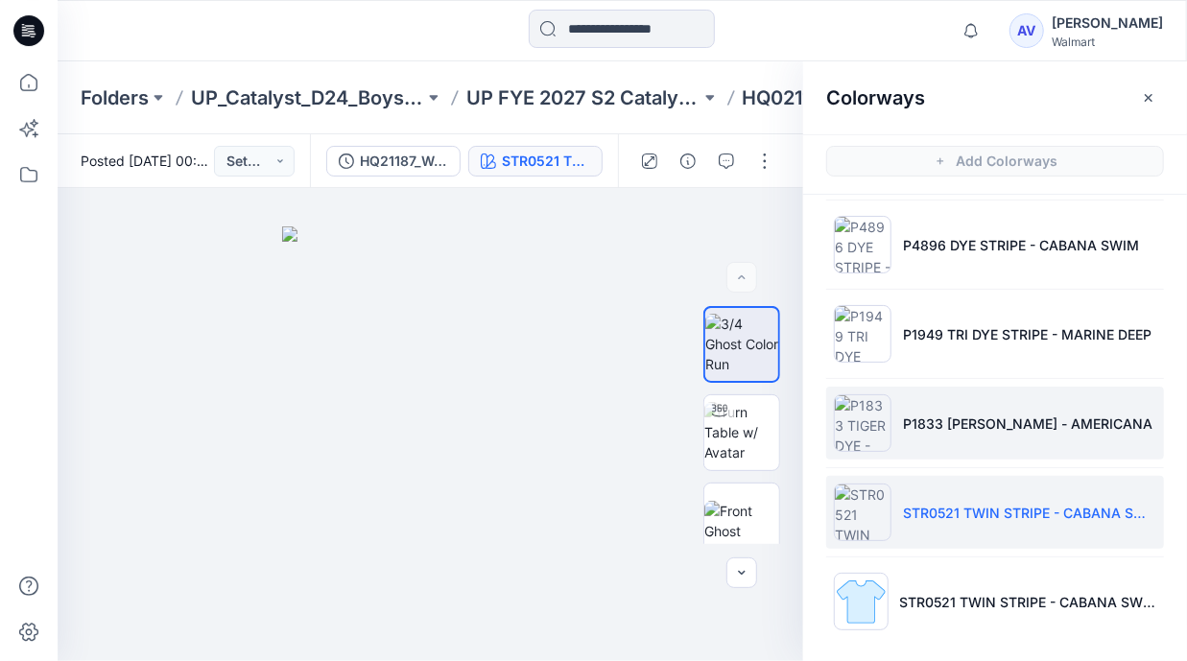
click at [988, 414] on p "P1833 [PERSON_NAME] - AMERICANA" at bounding box center [1027, 423] width 249 height 20
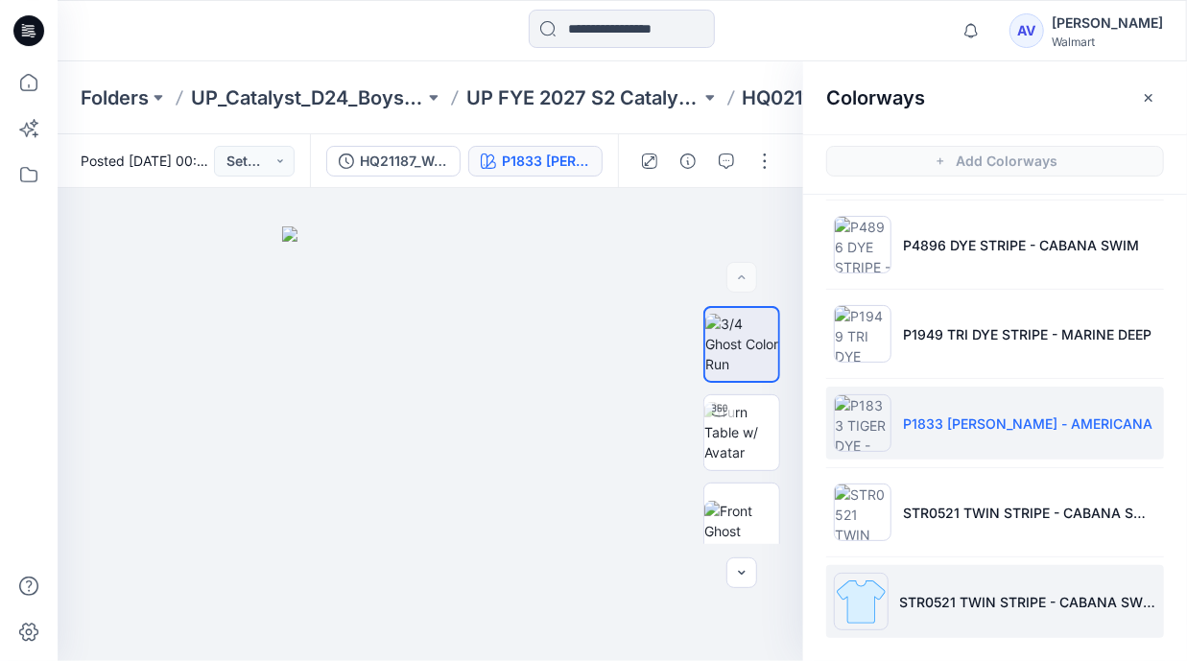
click at [977, 573] on li "STR0521 TWIN STRIPE - CABANA SWIM 2" at bounding box center [995, 601] width 338 height 73
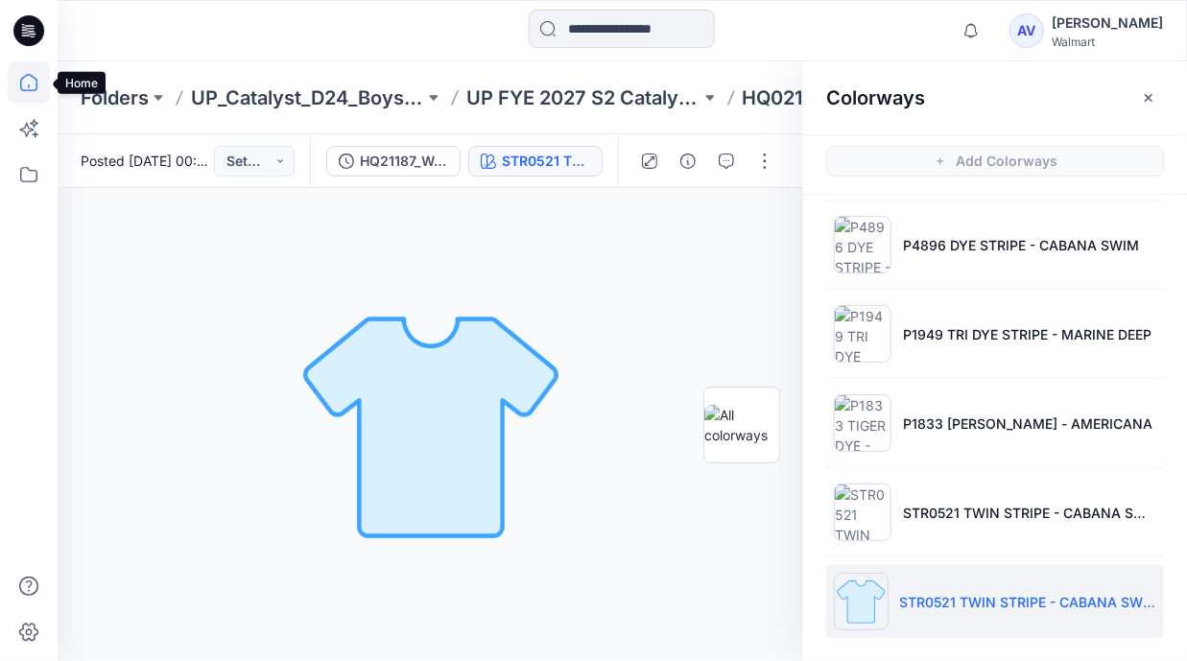
click at [34, 83] on icon at bounding box center [29, 82] width 42 height 42
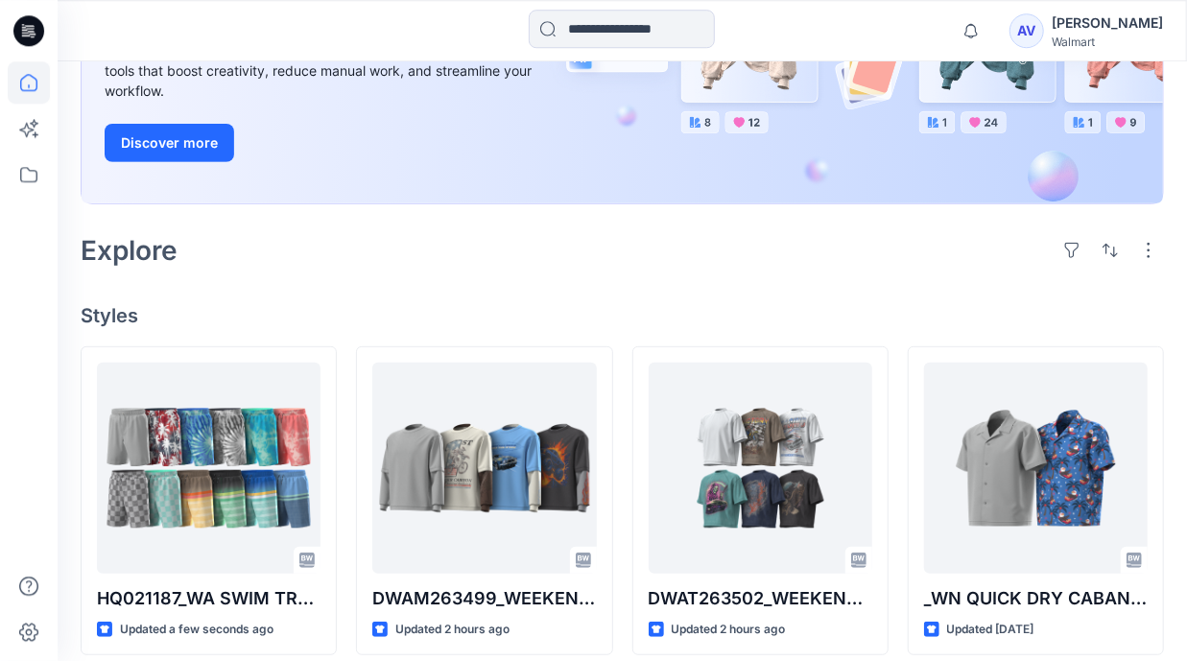
scroll to position [405, 0]
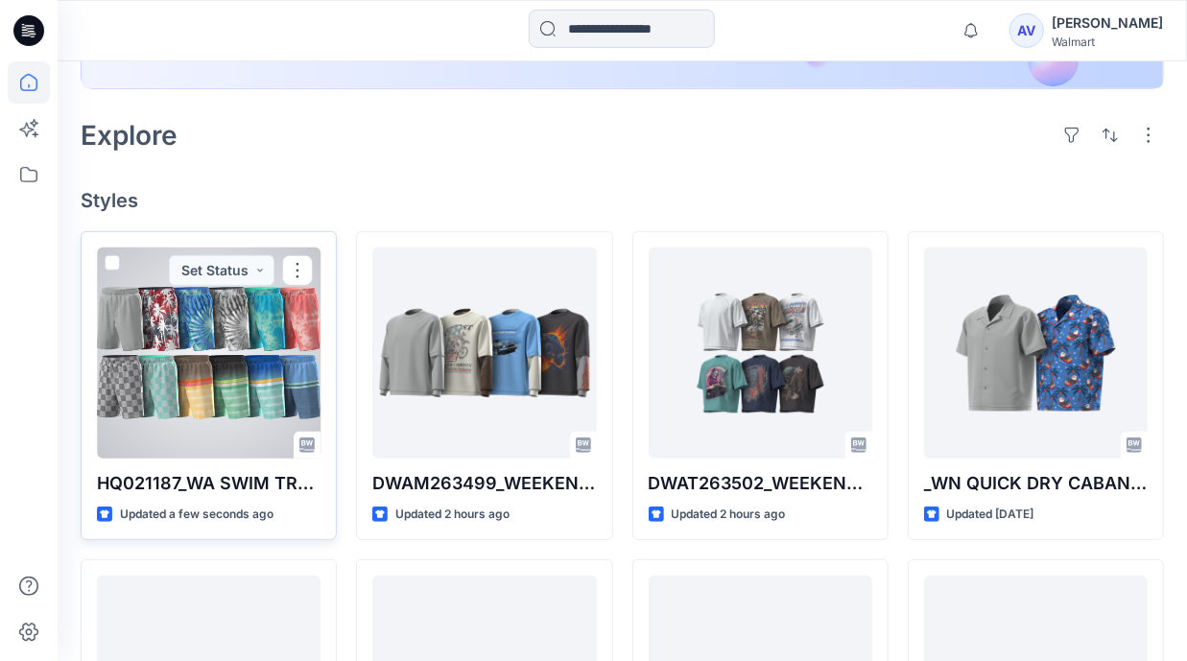
click at [207, 437] on div at bounding box center [209, 353] width 224 height 211
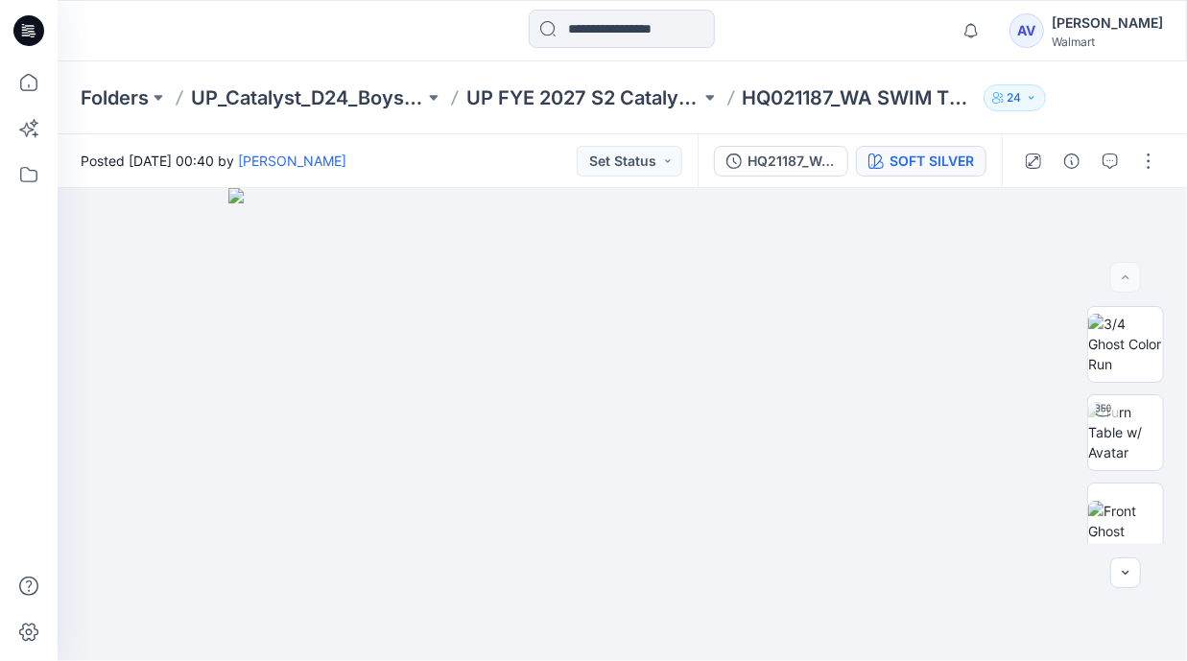
click at [925, 169] on div "SOFT SILVER" at bounding box center [931, 161] width 84 height 21
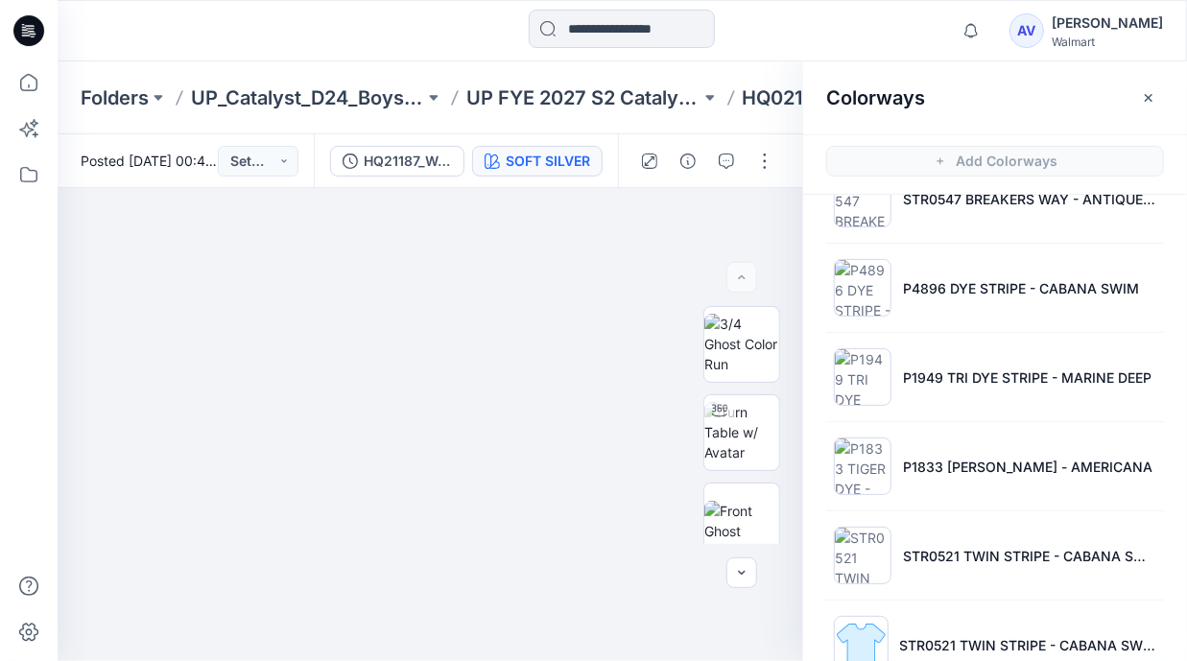
scroll to position [1255, 0]
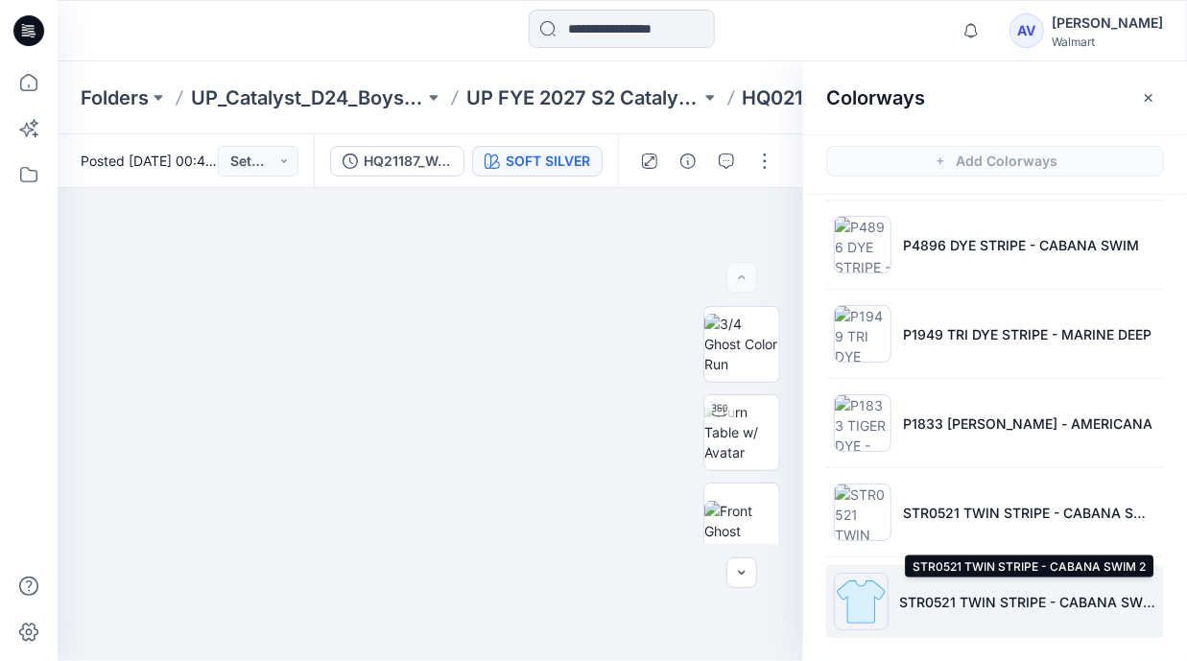
click at [985, 598] on p "STR0521 TWIN STRIPE - CABANA SWIM 2" at bounding box center [1028, 602] width 256 height 20
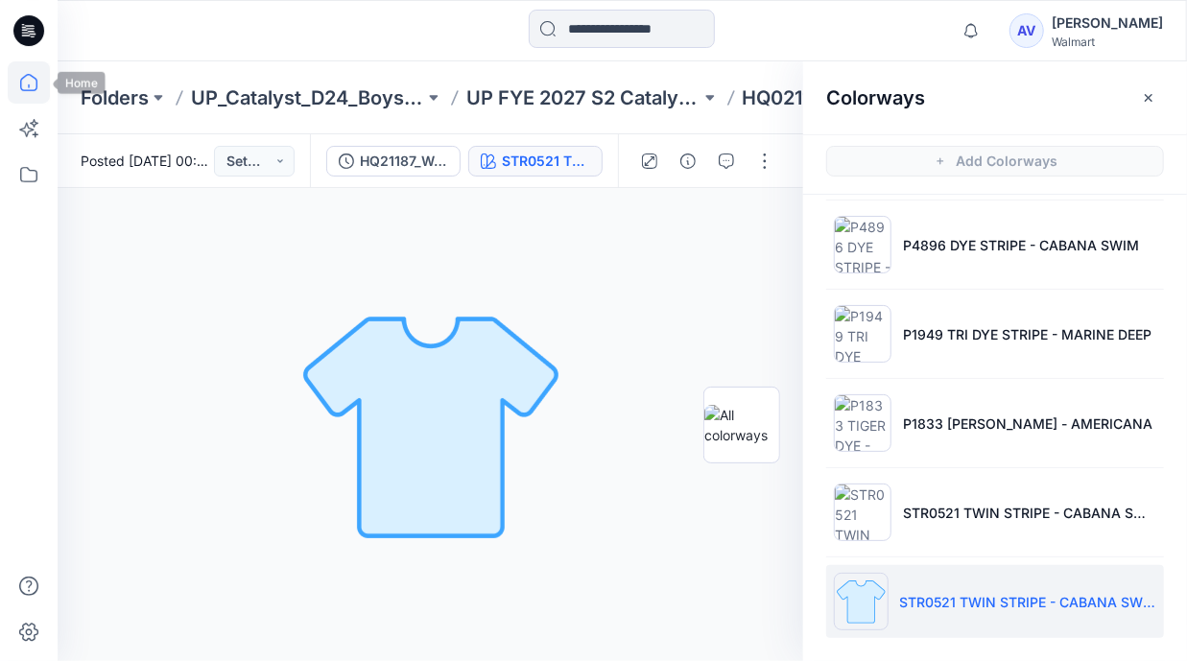
click at [14, 85] on icon at bounding box center [29, 82] width 42 height 42
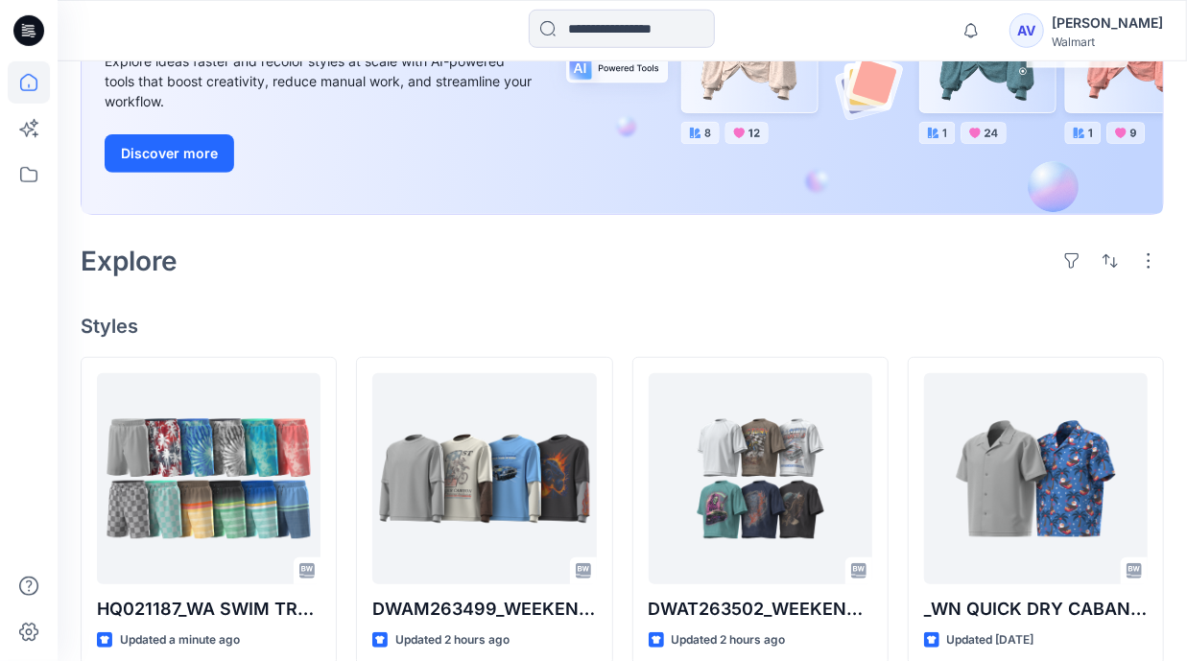
scroll to position [325, 0]
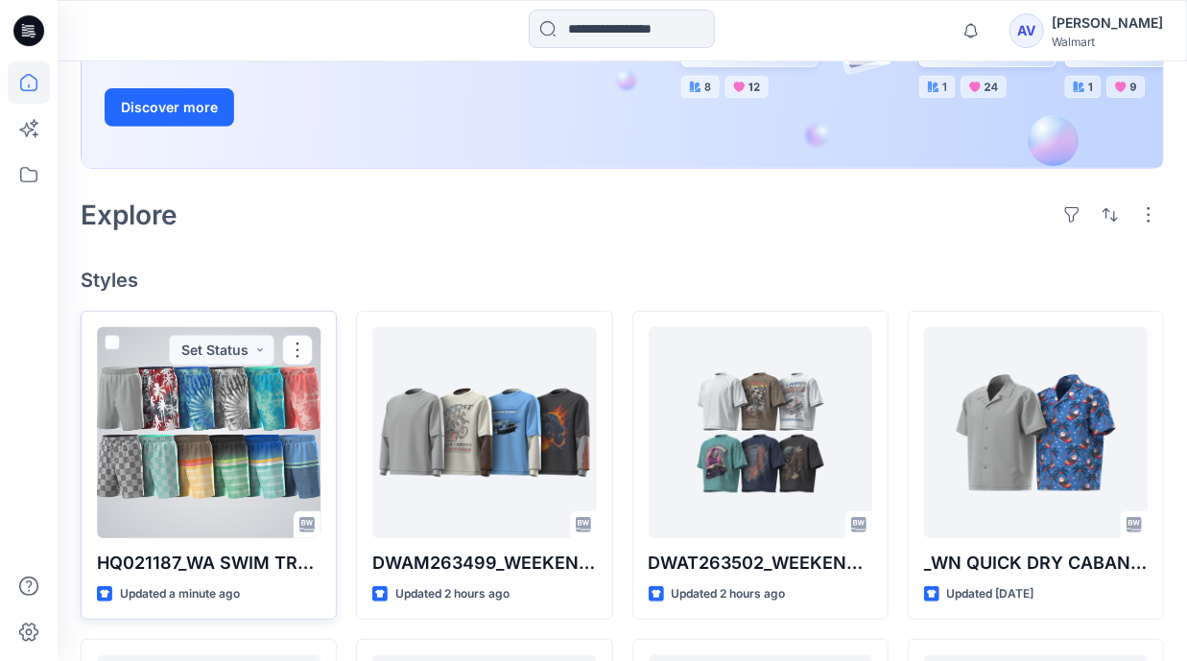
click at [140, 475] on div at bounding box center [209, 432] width 224 height 211
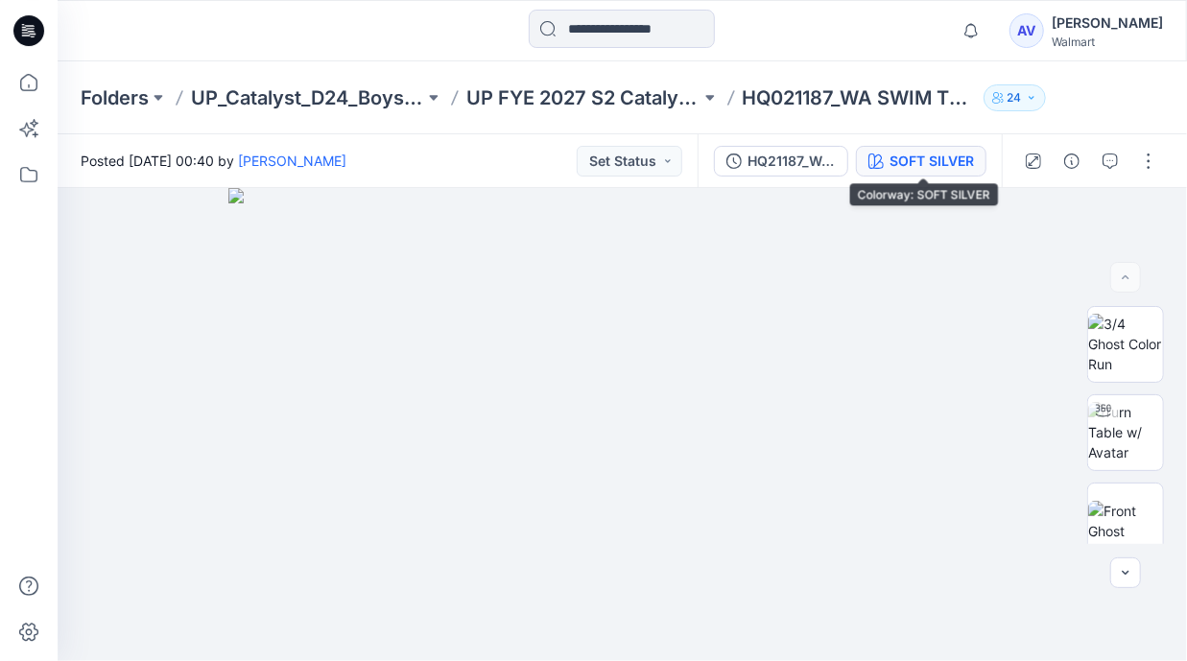
click at [943, 169] on div "SOFT SILVER" at bounding box center [931, 161] width 84 height 21
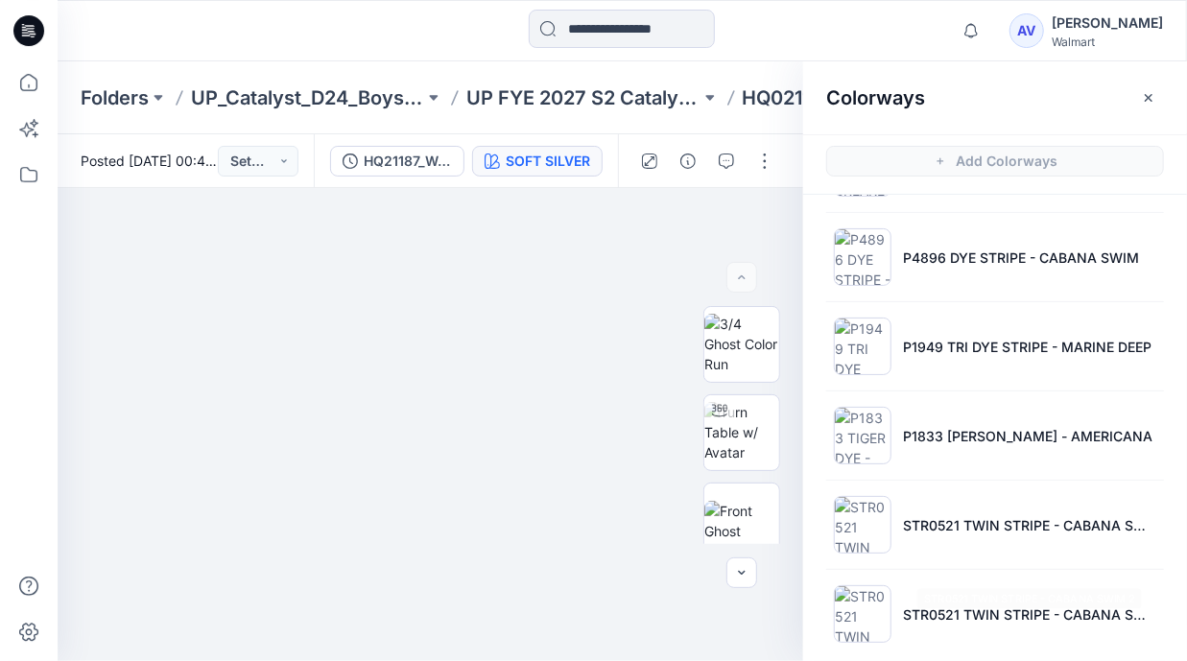
scroll to position [1255, 0]
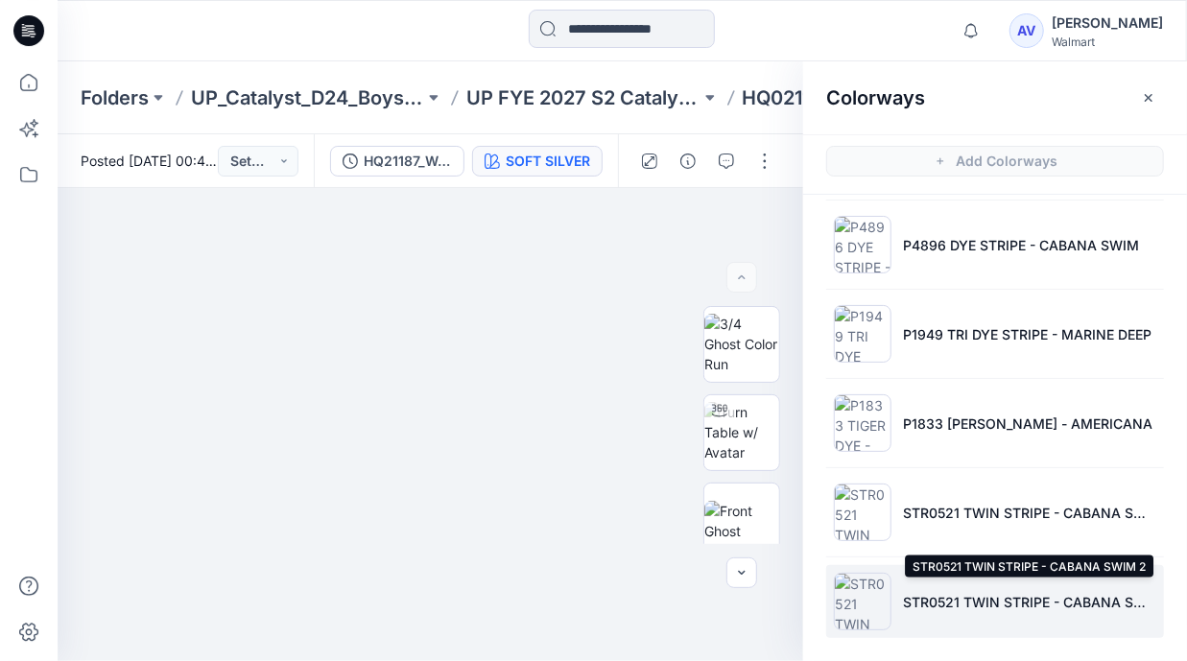
click at [1036, 596] on p "STR0521 TWIN STRIPE - CABANA SWIM 2" at bounding box center [1029, 602] width 253 height 20
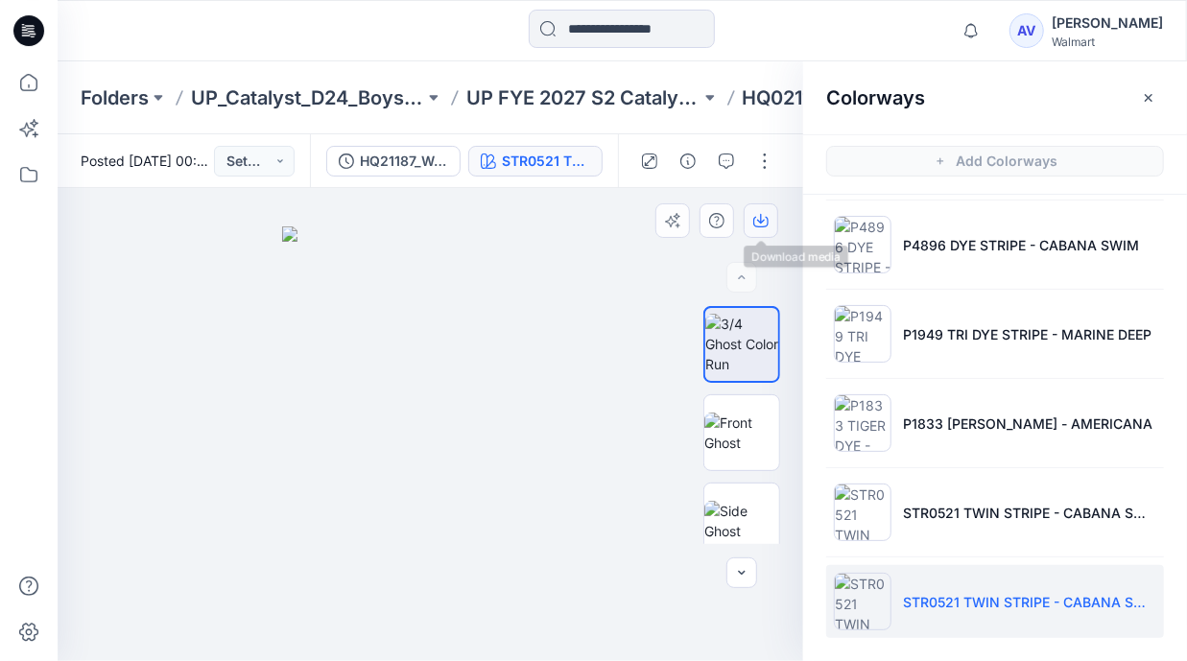
click at [770, 219] on button "button" at bounding box center [760, 220] width 35 height 35
